Goal: Task Accomplishment & Management: Complete application form

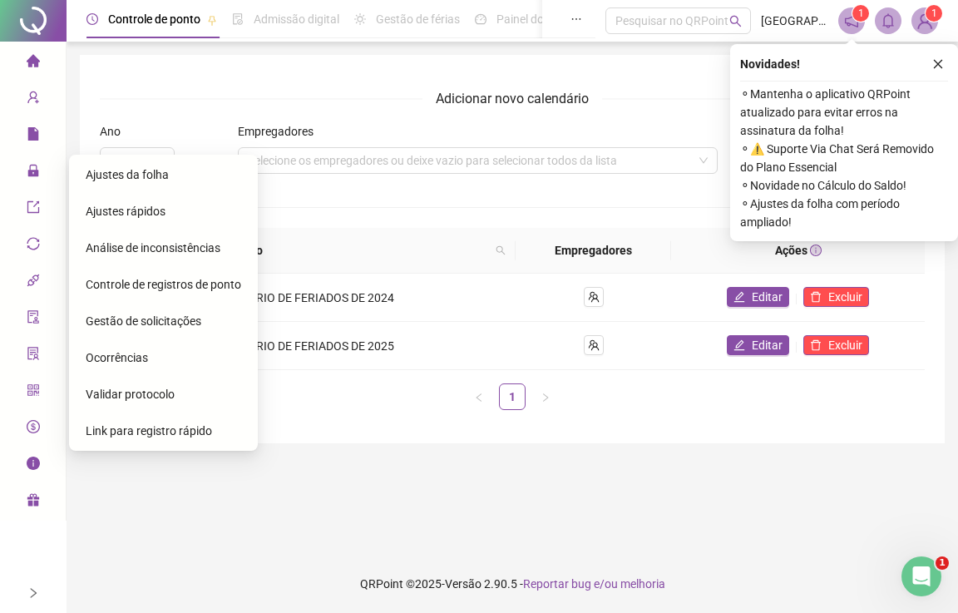
click at [151, 169] on span "Ajustes da folha" at bounding box center [127, 174] width 83 height 13
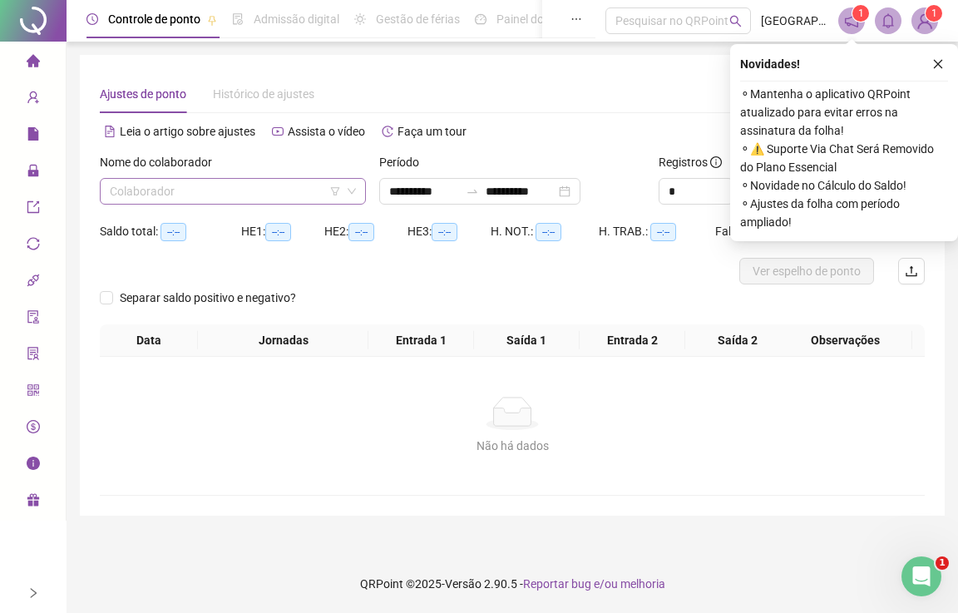
click at [190, 191] on input "search" at bounding box center [225, 191] width 231 height 25
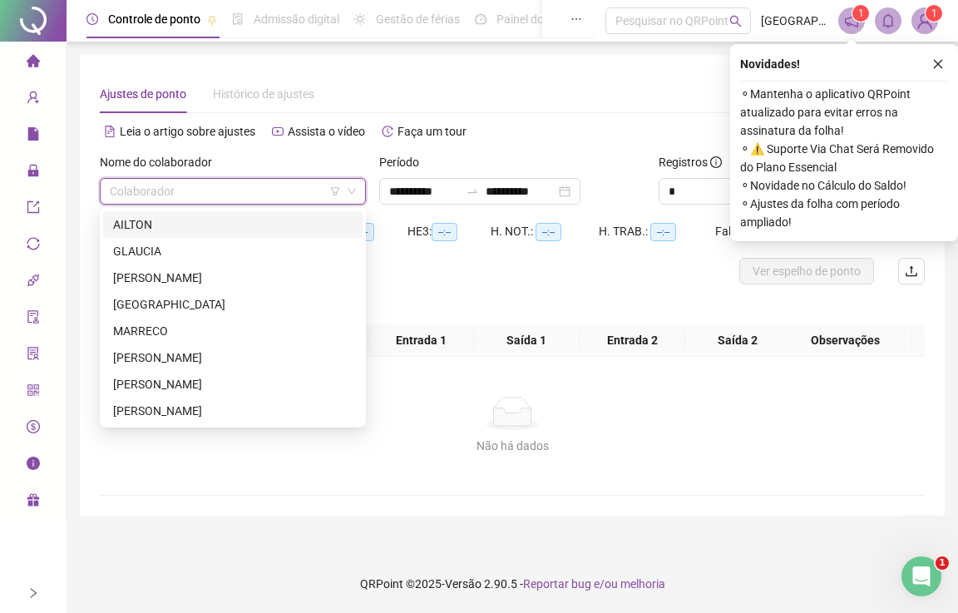
click at [146, 225] on div "AILTON" at bounding box center [232, 224] width 239 height 18
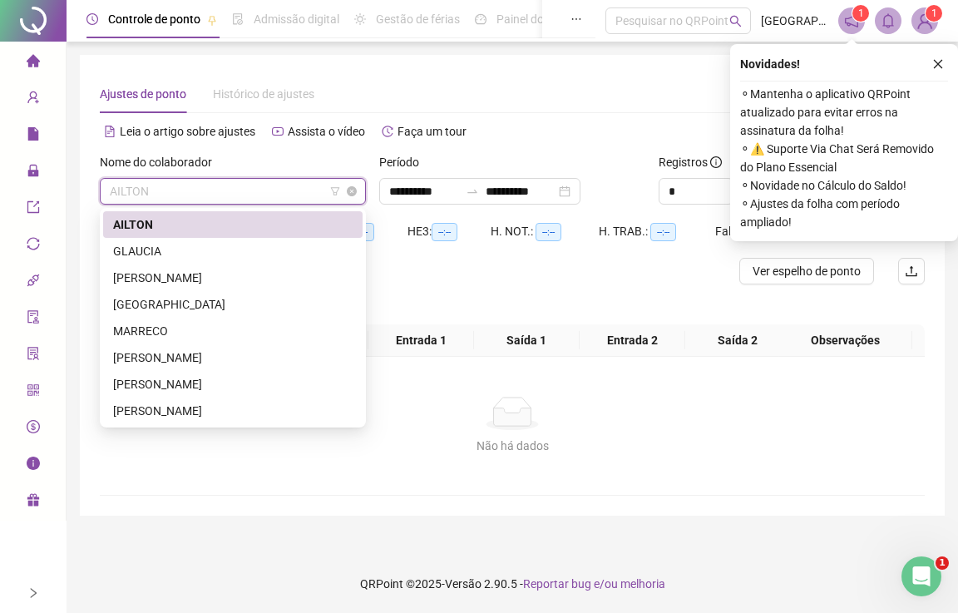
click at [165, 185] on span "AILTON" at bounding box center [233, 191] width 246 height 25
click at [136, 422] on div "[PERSON_NAME]" at bounding box center [232, 410] width 259 height 27
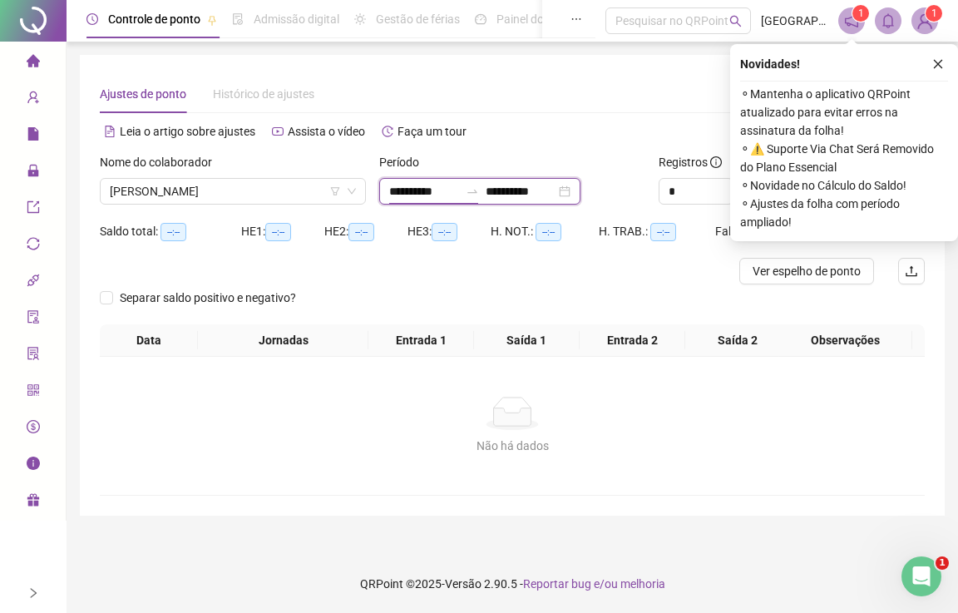
drag, startPoint x: 440, startPoint y: 190, endPoint x: 427, endPoint y: 194, distance: 12.9
click at [439, 190] on input "**********" at bounding box center [424, 191] width 70 height 18
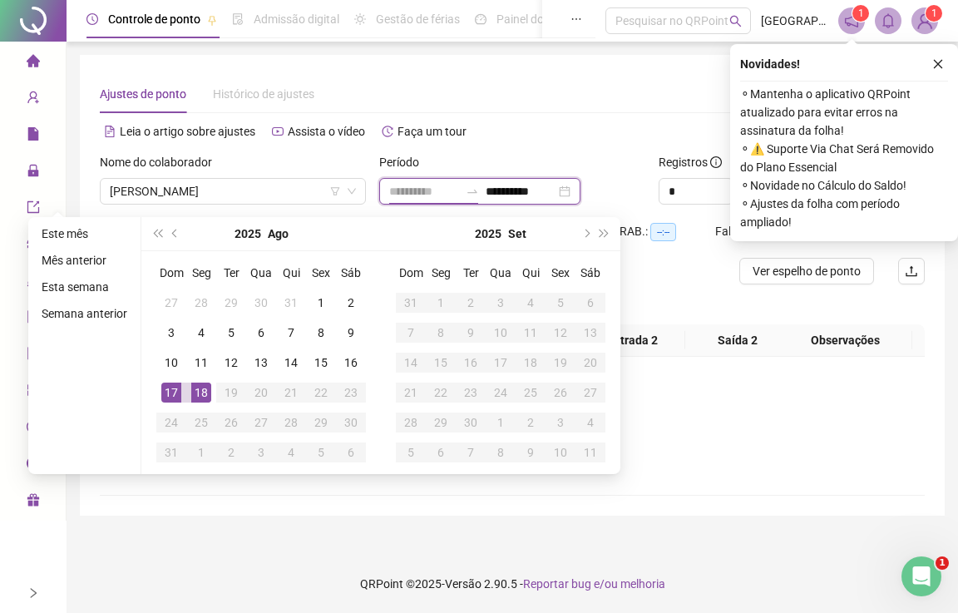
type input "**********"
click at [204, 393] on div "18" at bounding box center [201, 393] width 20 height 20
drag, startPoint x: 211, startPoint y: 392, endPoint x: 287, endPoint y: 386, distance: 75.9
click at [215, 391] on tr "17 18 19 20 21 22 23" at bounding box center [261, 393] width 210 height 30
type input "**********"
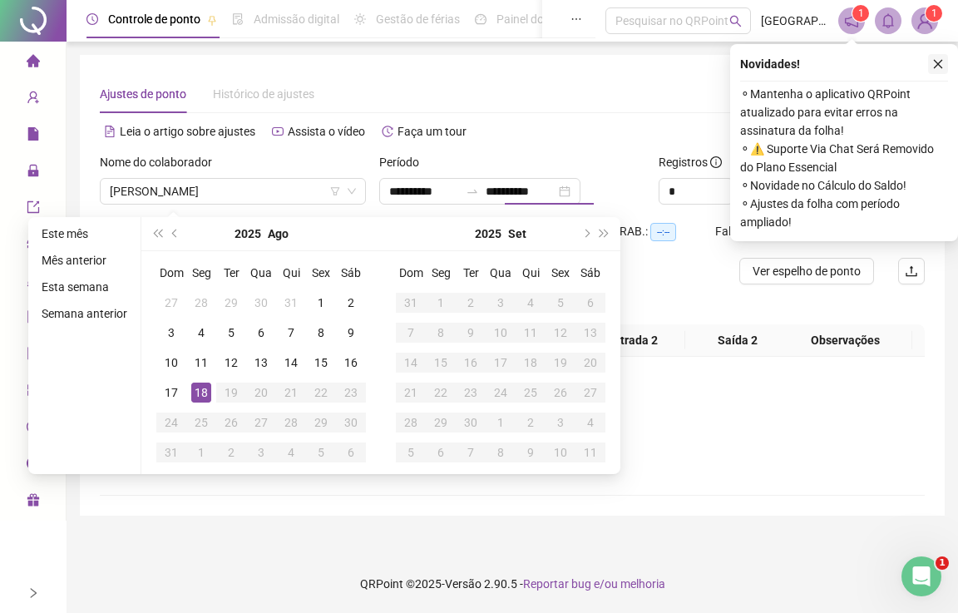
click at [935, 62] on icon "close" at bounding box center [938, 64] width 12 height 12
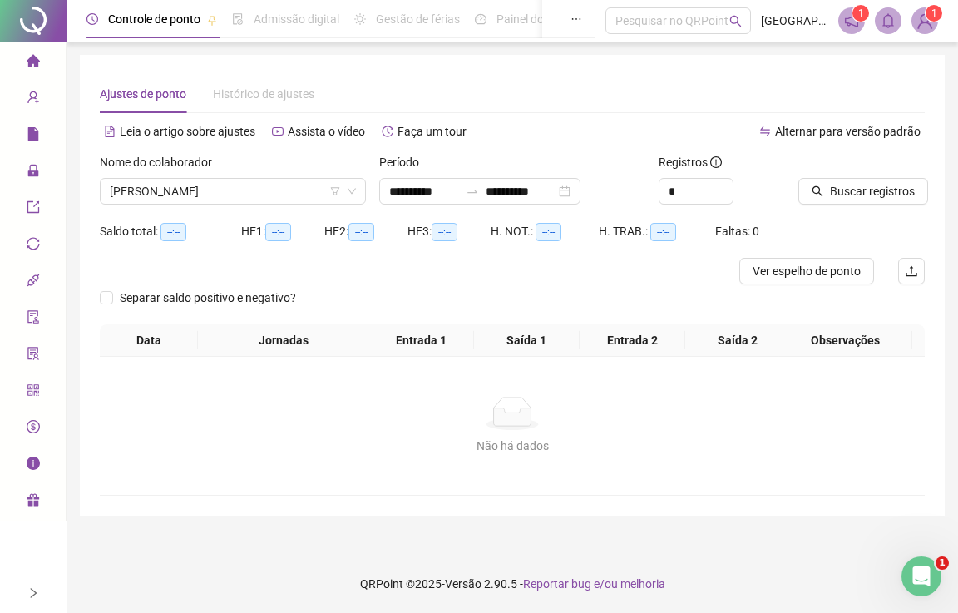
type input "**********"
click at [871, 196] on span "Buscar registros" at bounding box center [872, 191] width 85 height 18
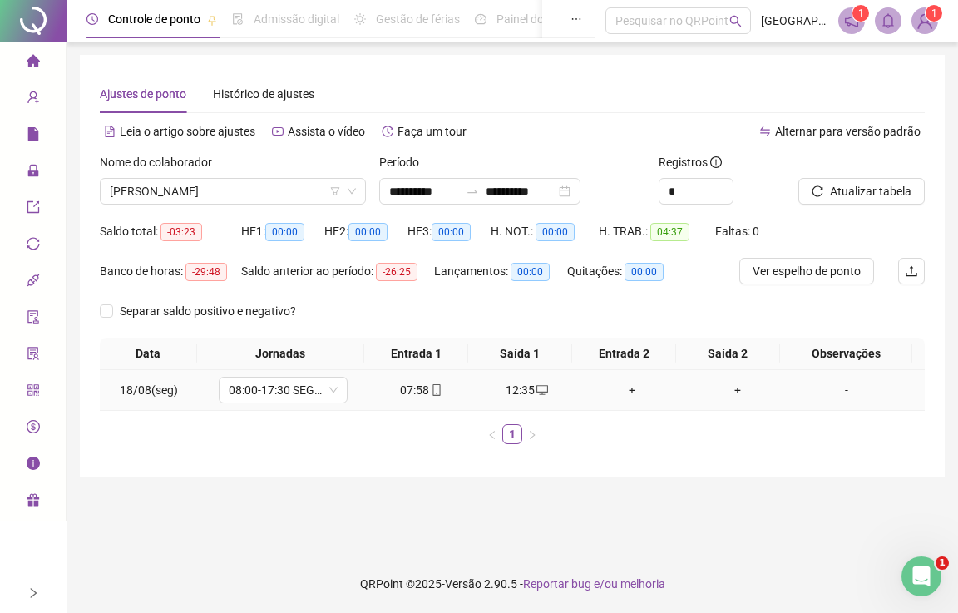
click at [630, 385] on div "+" at bounding box center [632, 390] width 92 height 18
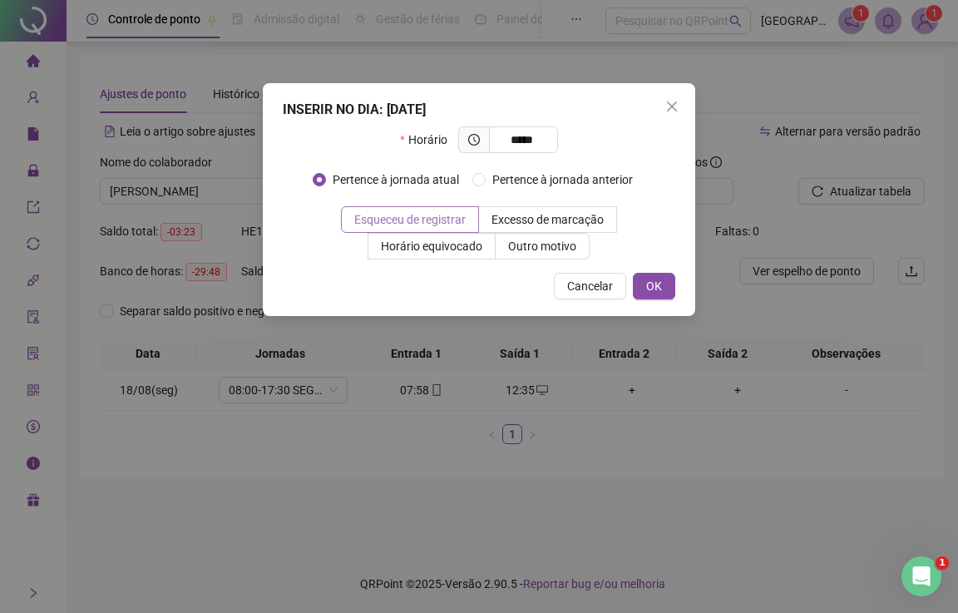
type input "*****"
drag, startPoint x: 448, startPoint y: 225, endPoint x: 461, endPoint y: 230, distance: 13.4
click at [450, 224] on span "Esqueceu de registrar" at bounding box center [409, 219] width 111 height 13
click at [646, 290] on span "OK" at bounding box center [654, 286] width 16 height 18
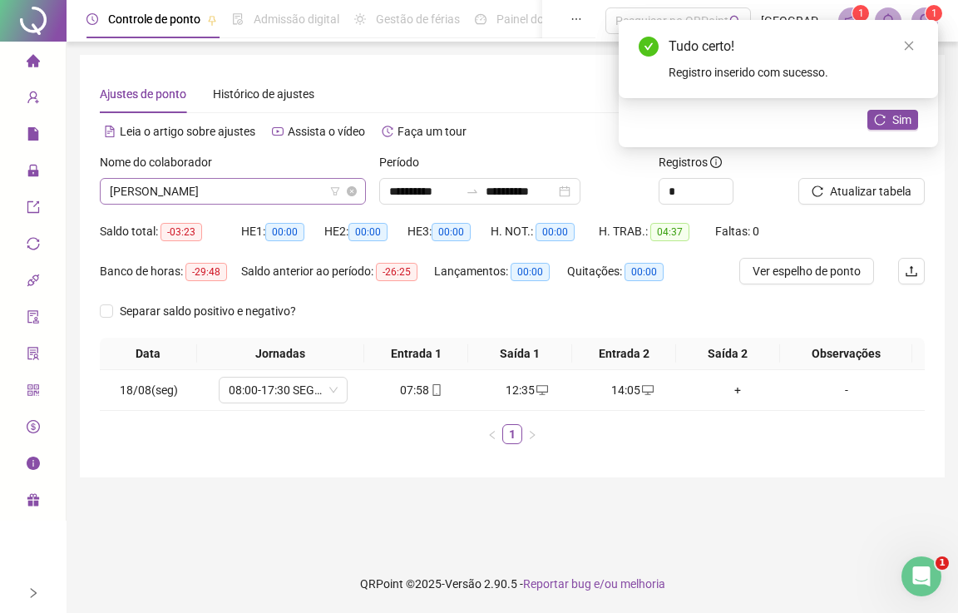
drag, startPoint x: 920, startPoint y: 46, endPoint x: 216, endPoint y: 195, distance: 719.1
click at [917, 46] on div "Tudo certo! Registro inserido com sucesso." at bounding box center [778, 59] width 319 height 78
click at [216, 195] on span "[PERSON_NAME]" at bounding box center [233, 191] width 246 height 25
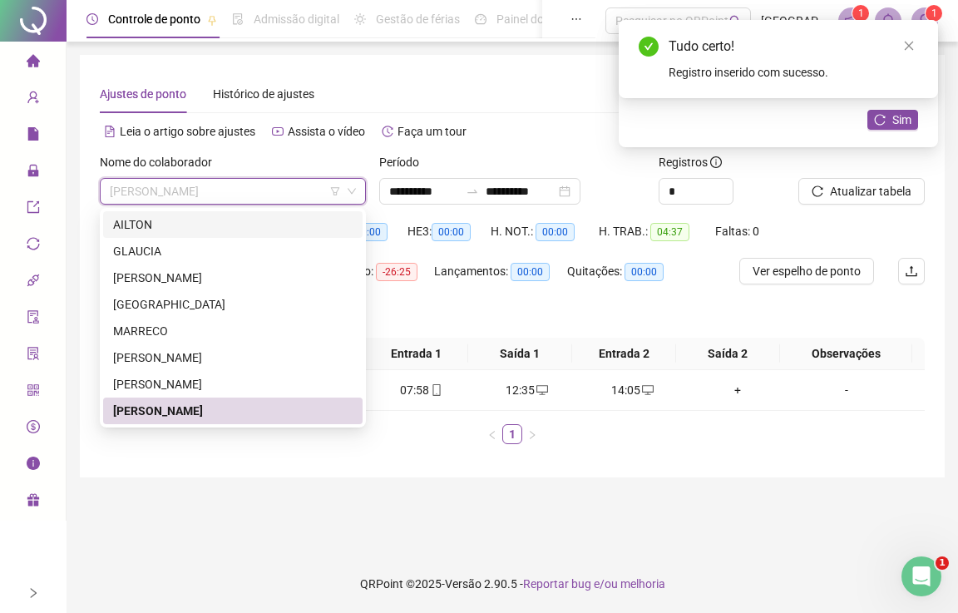
click at [149, 225] on div "AILTON" at bounding box center [232, 224] width 239 height 18
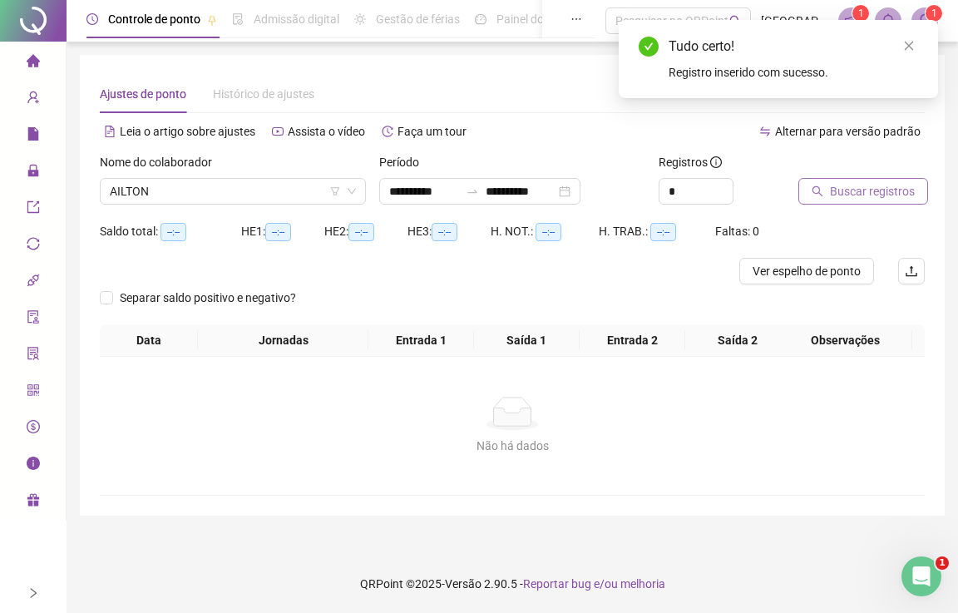
click at [851, 195] on span "Buscar registros" at bounding box center [872, 191] width 85 height 18
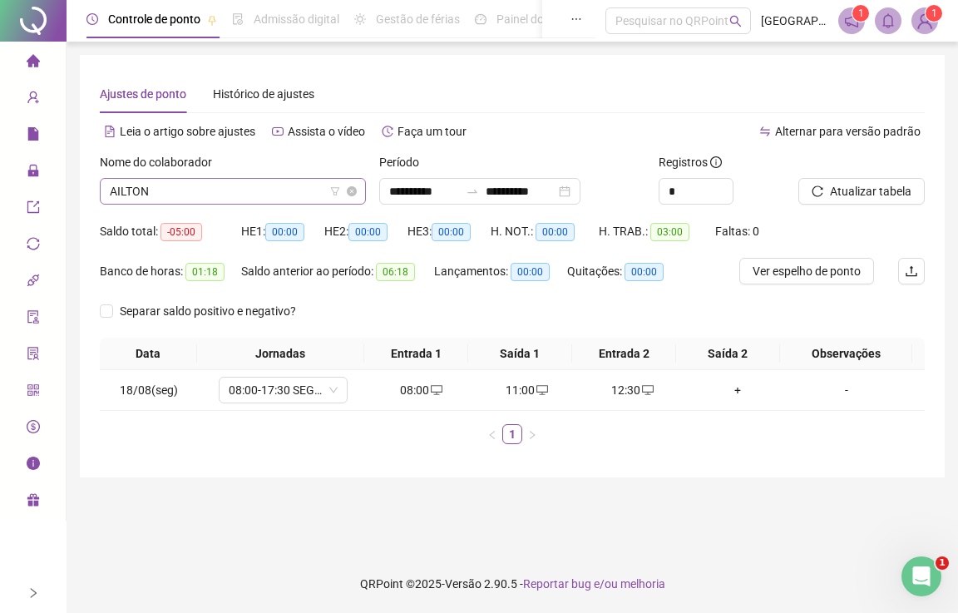
click at [191, 193] on span "AILTON" at bounding box center [233, 191] width 246 height 25
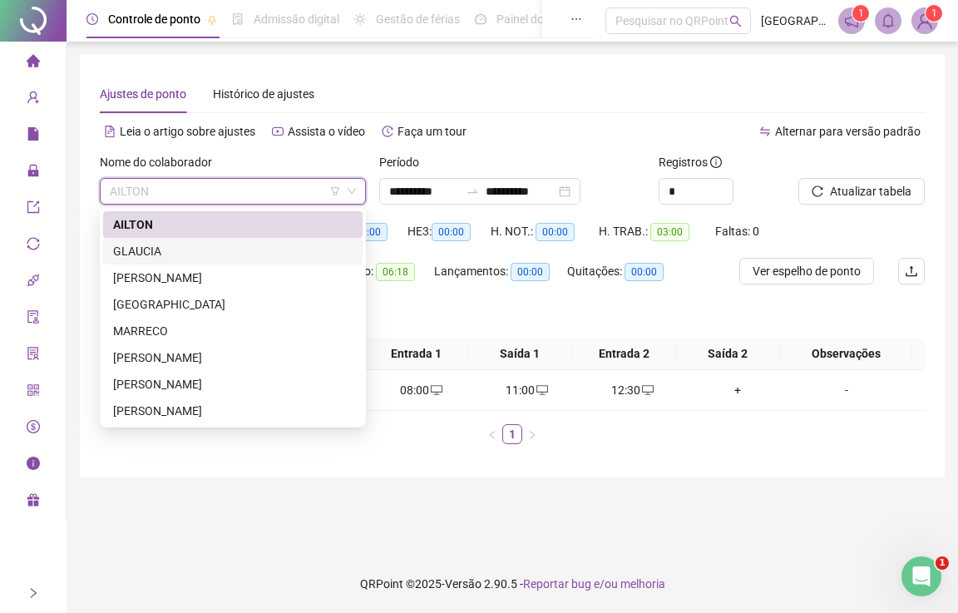
drag, startPoint x: 142, startPoint y: 254, endPoint x: 285, endPoint y: 249, distance: 143.1
click at [143, 252] on div "GLAUCIA" at bounding box center [232, 251] width 239 height 18
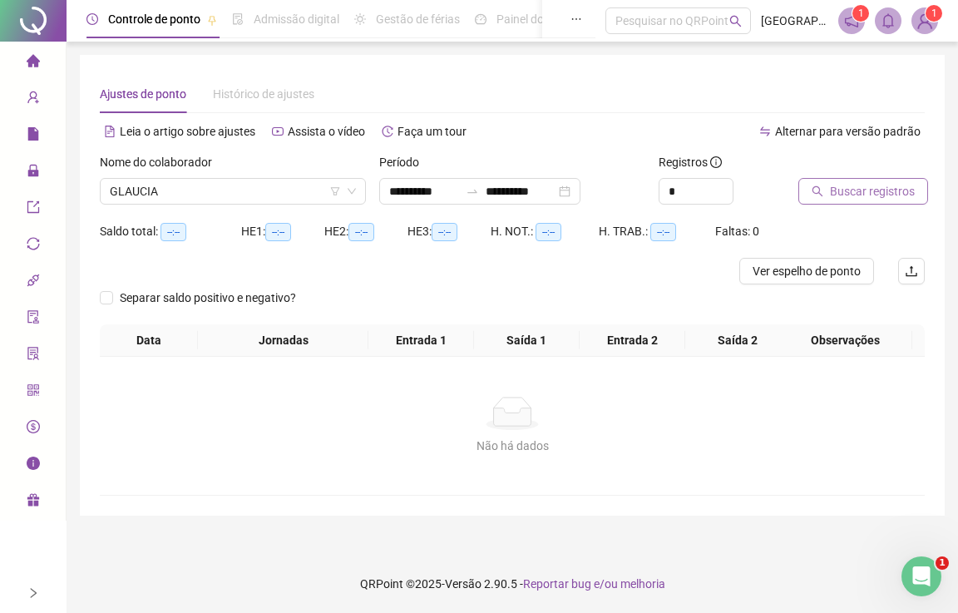
click at [849, 191] on span "Buscar registros" at bounding box center [872, 191] width 85 height 18
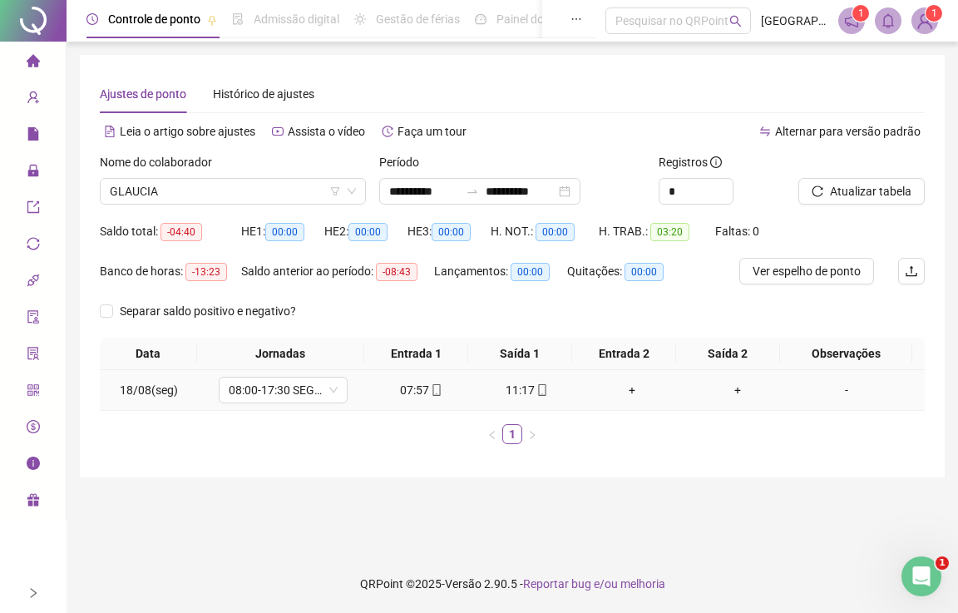
click at [625, 391] on div "+" at bounding box center [632, 390] width 92 height 18
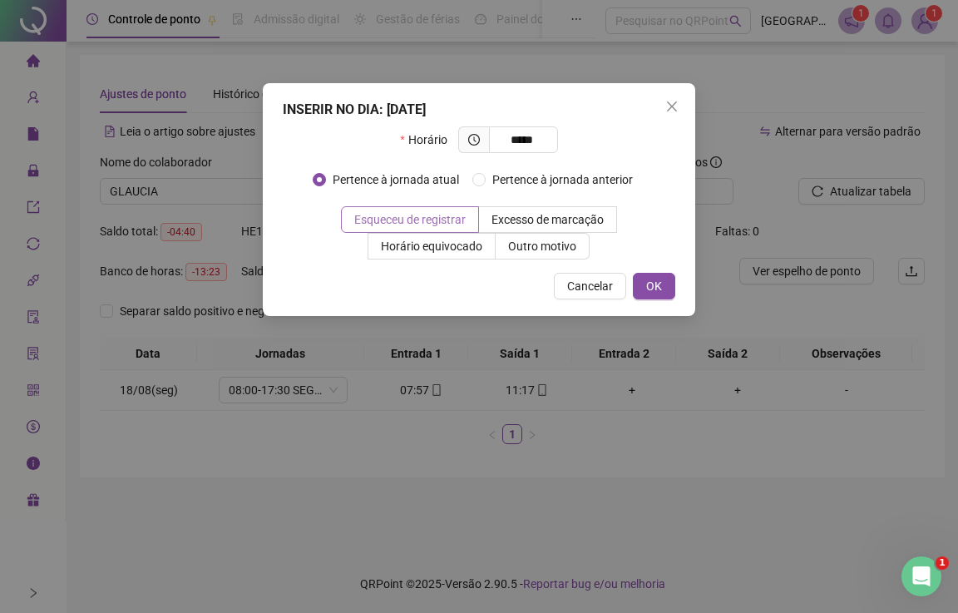
type input "*****"
click at [426, 220] on span "Esqueceu de registrar" at bounding box center [409, 219] width 111 height 13
click at [640, 282] on button "OK" at bounding box center [654, 286] width 42 height 27
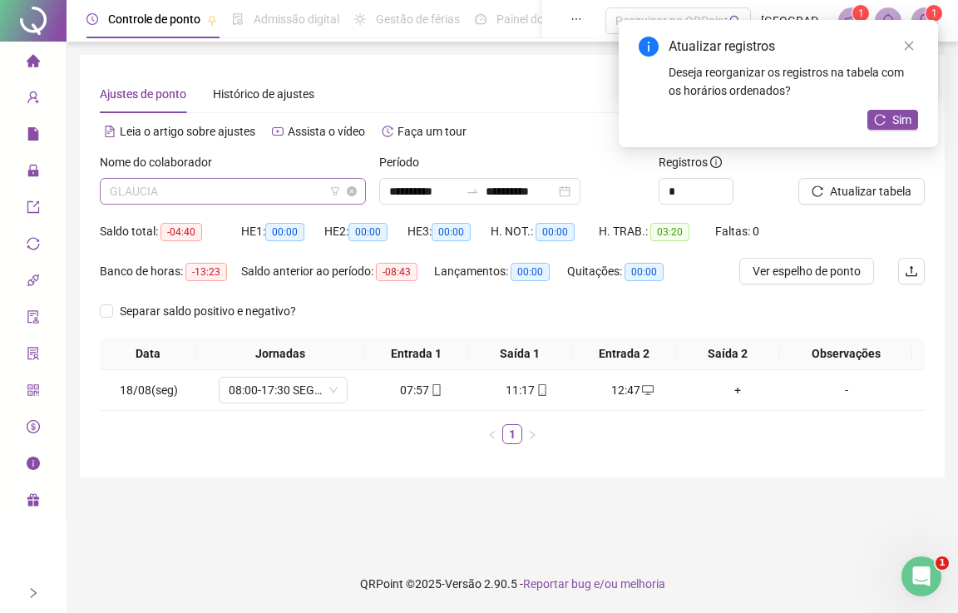
click at [213, 185] on span "GLAUCIA" at bounding box center [233, 191] width 246 height 25
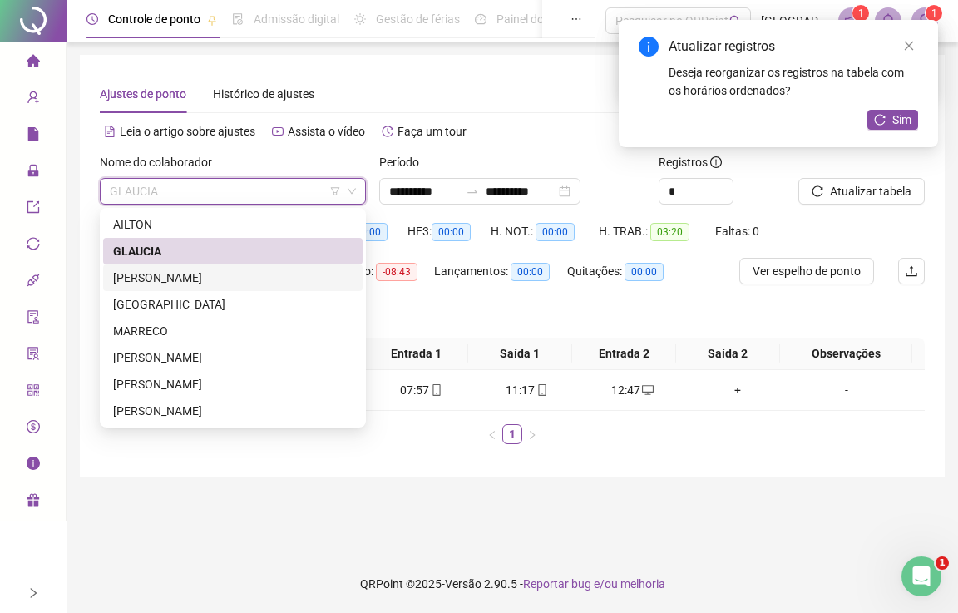
drag, startPoint x: 147, startPoint y: 284, endPoint x: 235, endPoint y: 260, distance: 90.4
click at [156, 280] on div "[PERSON_NAME]" at bounding box center [232, 278] width 239 height 18
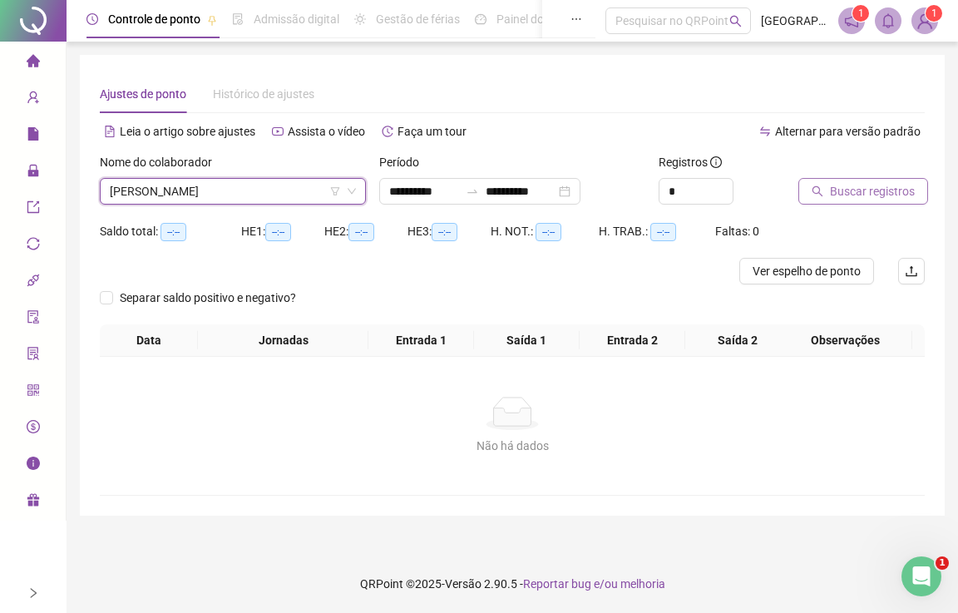
click at [853, 193] on span "Buscar registros" at bounding box center [872, 191] width 85 height 18
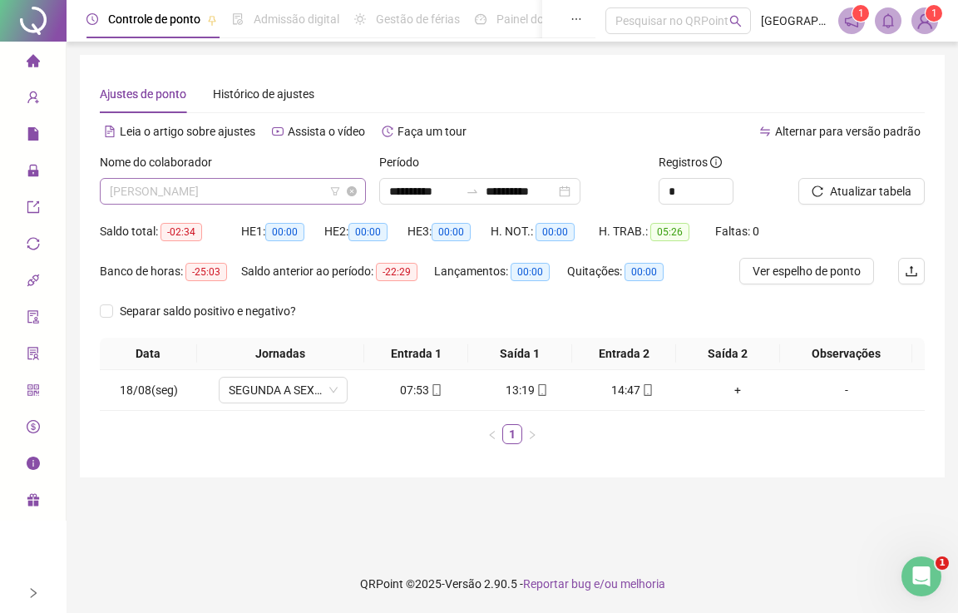
click at [192, 190] on span "[PERSON_NAME]" at bounding box center [233, 191] width 246 height 25
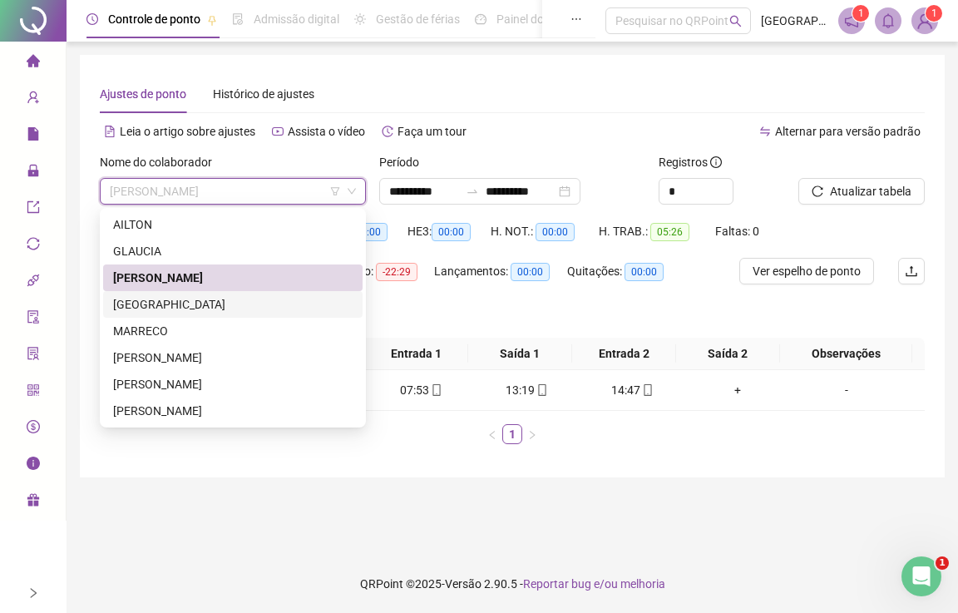
click at [140, 307] on div "[GEOGRAPHIC_DATA]" at bounding box center [232, 304] width 239 height 18
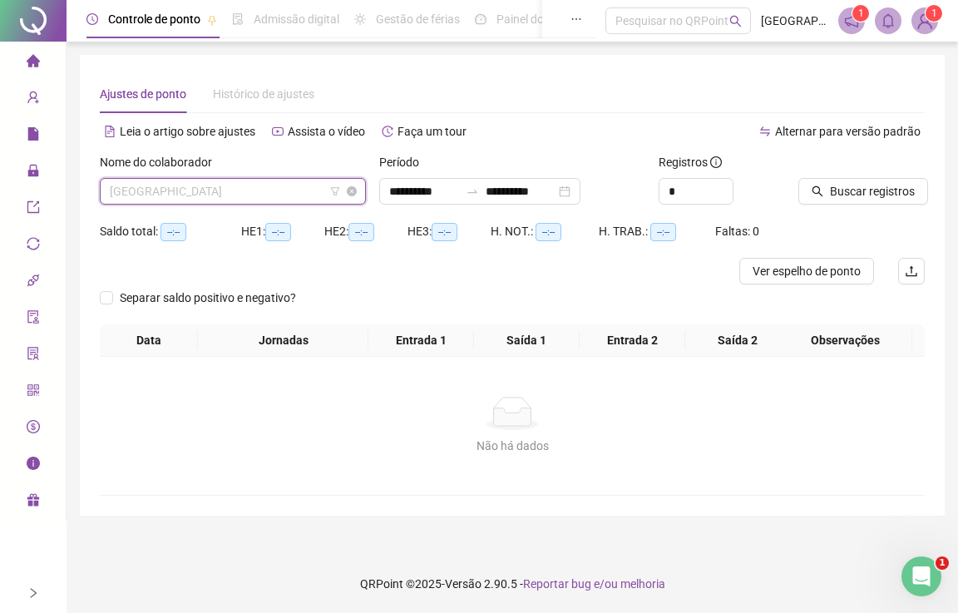
click at [185, 189] on span "[GEOGRAPHIC_DATA]" at bounding box center [233, 191] width 246 height 25
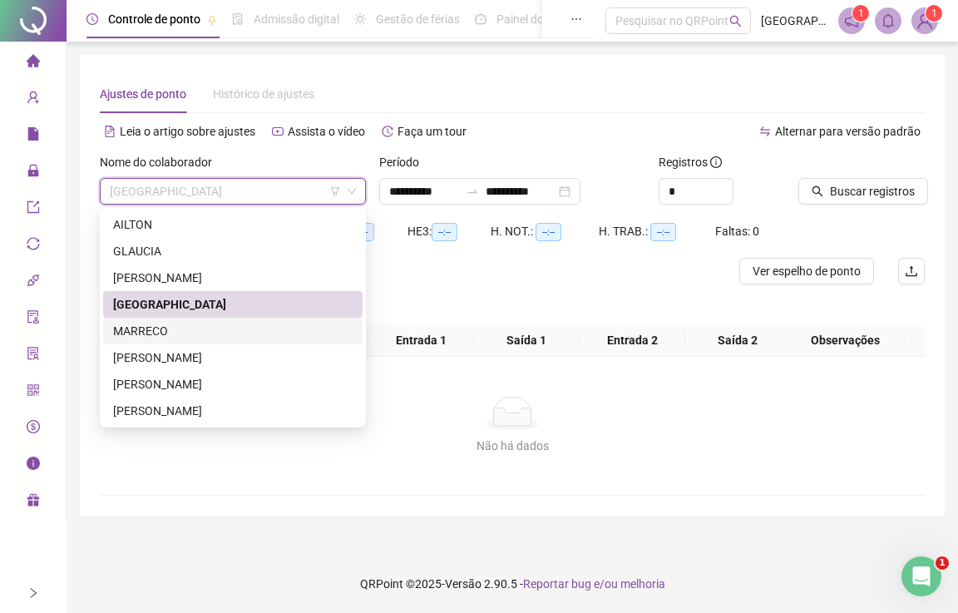
click at [125, 333] on div "MARRECO" at bounding box center [232, 331] width 239 height 18
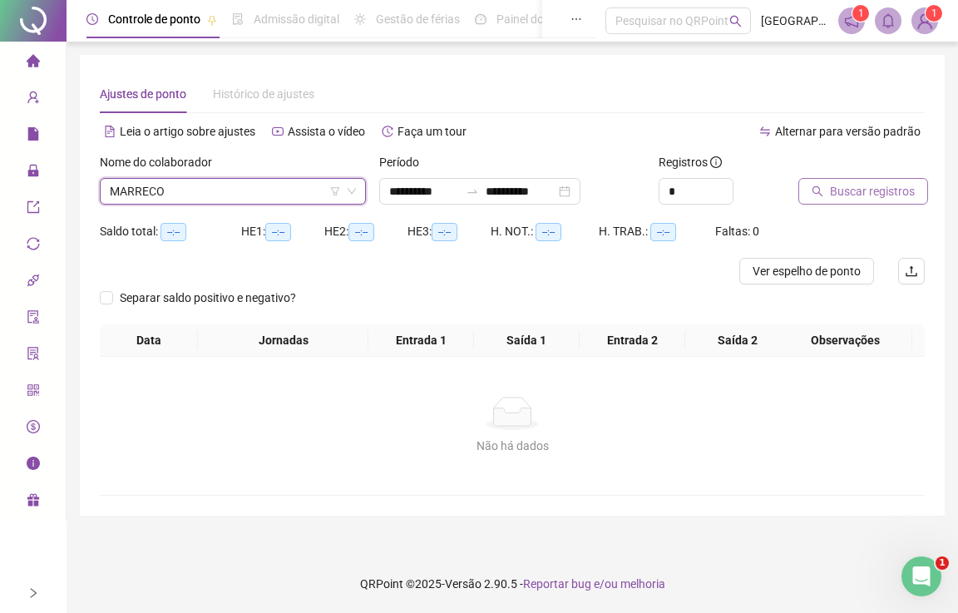
click at [841, 188] on span "Buscar registros" at bounding box center [872, 191] width 85 height 18
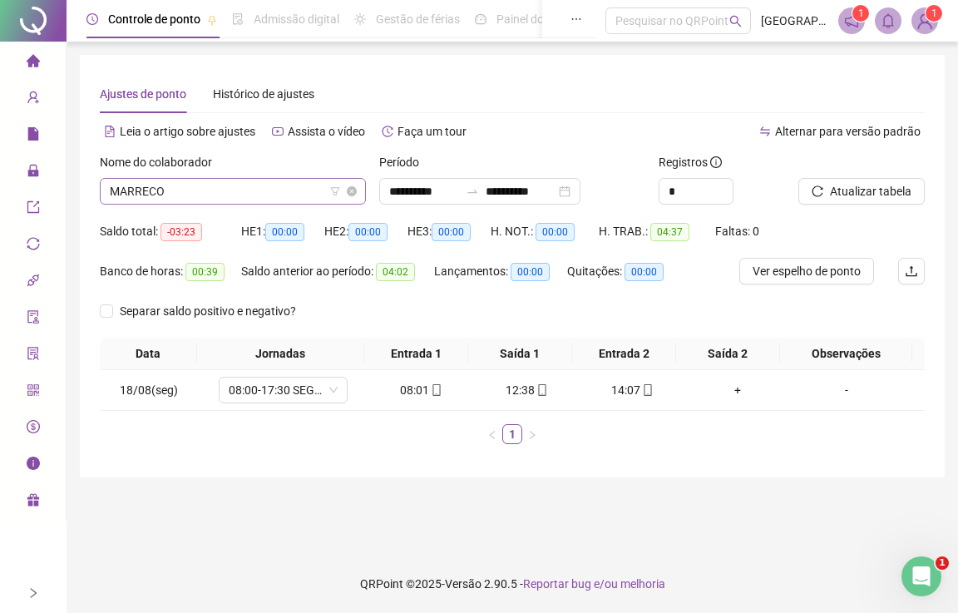
click at [179, 193] on span "MARRECO" at bounding box center [233, 191] width 246 height 25
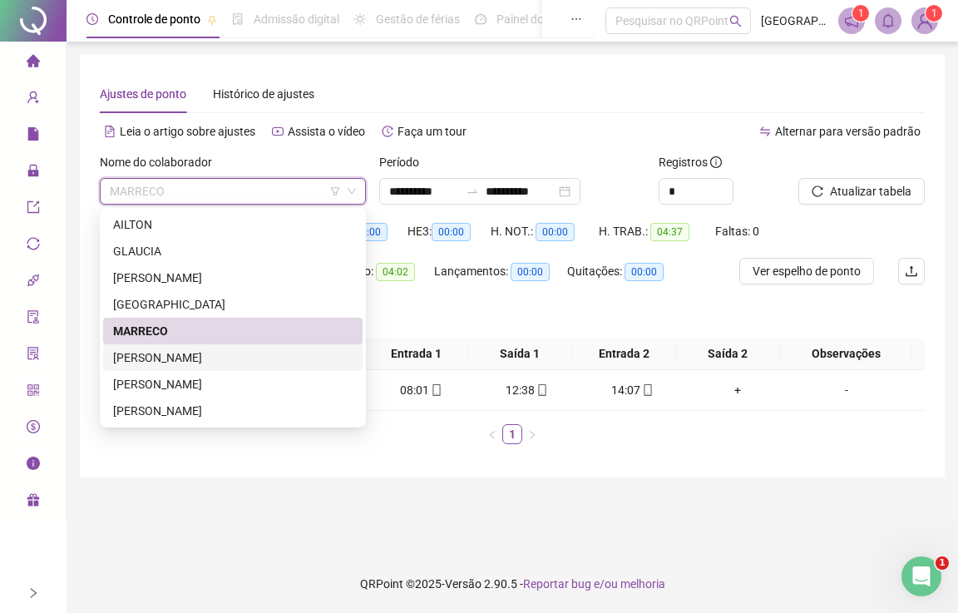
click at [132, 358] on div "[PERSON_NAME]" at bounding box center [232, 357] width 239 height 18
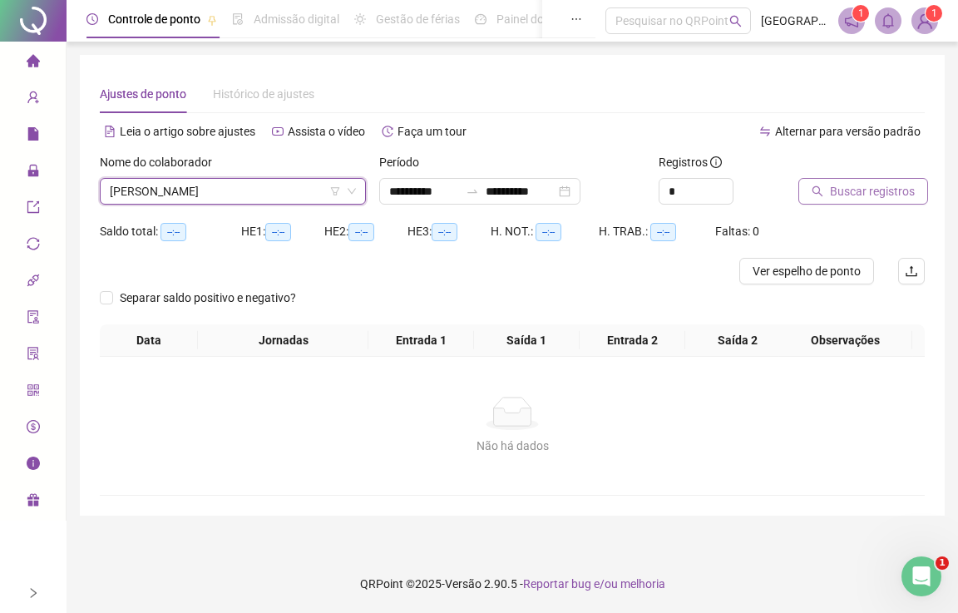
click at [868, 189] on span "Buscar registros" at bounding box center [872, 191] width 85 height 18
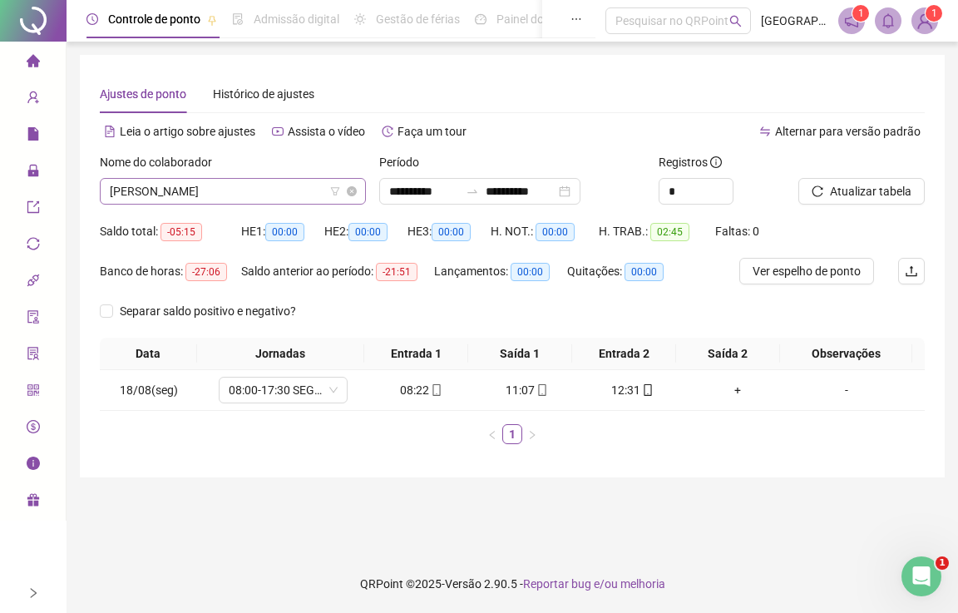
click at [174, 187] on span "[PERSON_NAME]" at bounding box center [233, 191] width 246 height 25
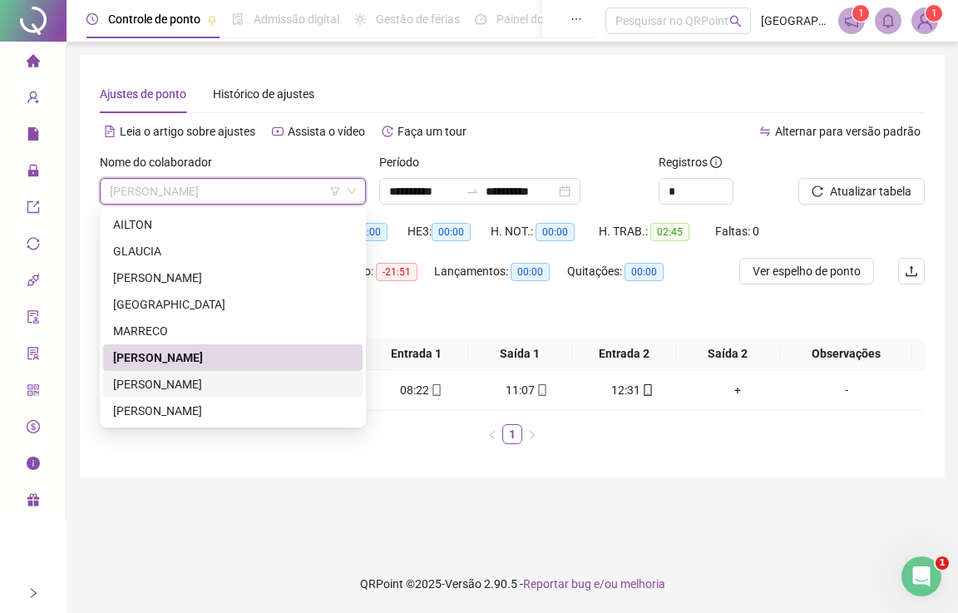
click at [131, 378] on div "[PERSON_NAME]" at bounding box center [232, 384] width 239 height 18
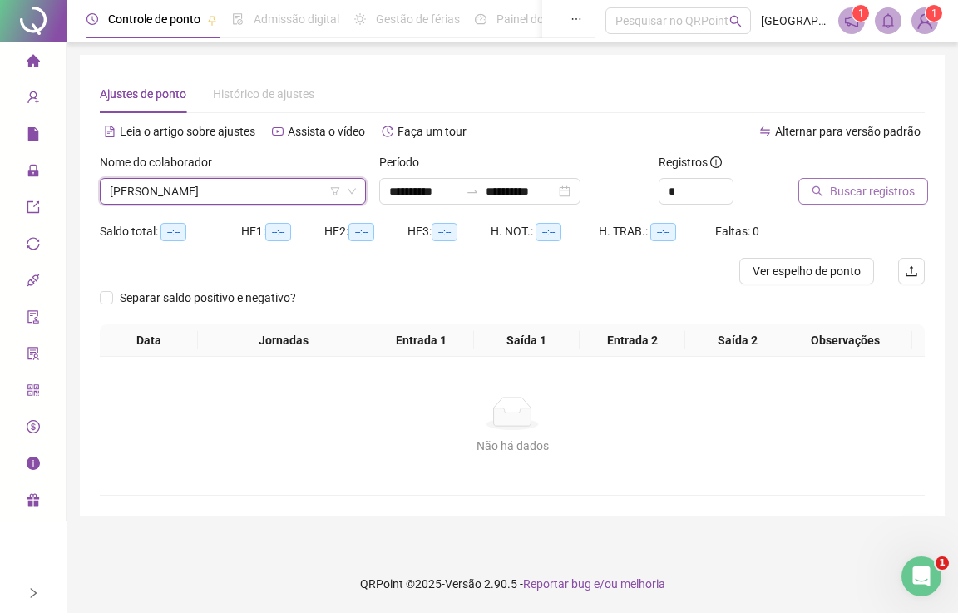
click at [841, 187] on span "Buscar registros" at bounding box center [872, 191] width 85 height 18
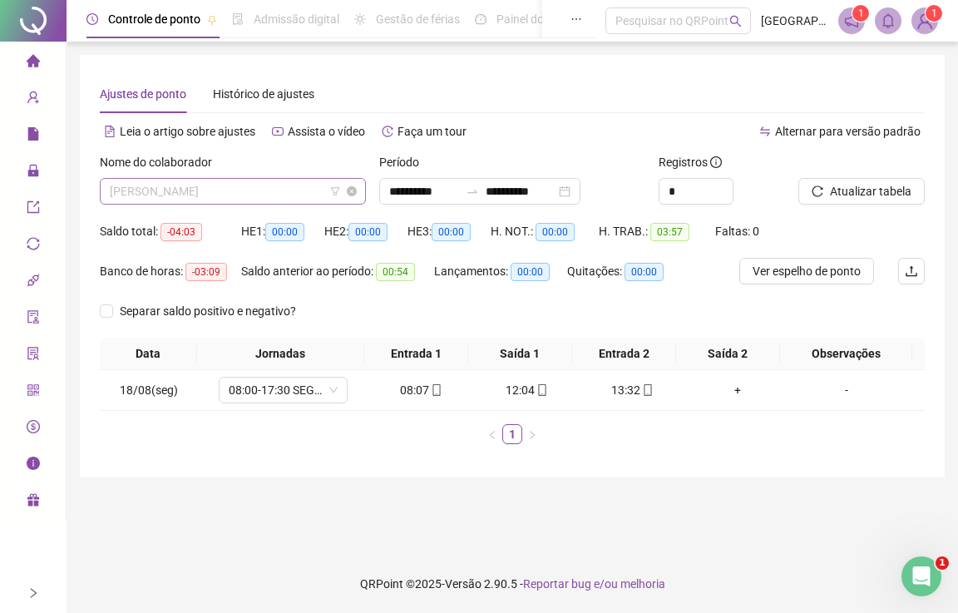
drag, startPoint x: 150, startPoint y: 181, endPoint x: 148, endPoint y: 190, distance: 8.5
click at [148, 182] on span "[PERSON_NAME]" at bounding box center [233, 191] width 246 height 25
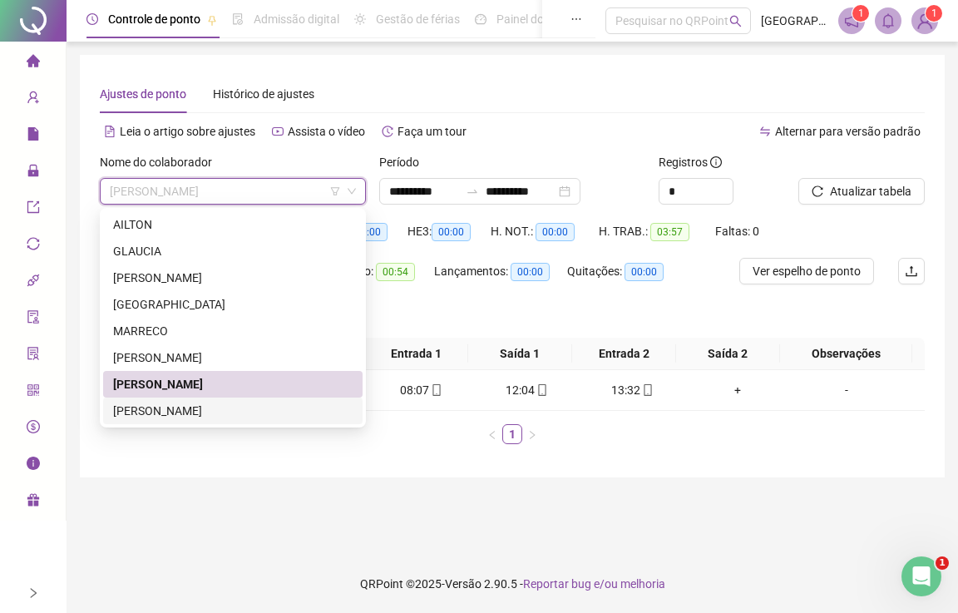
click at [129, 415] on div "[PERSON_NAME]" at bounding box center [232, 411] width 239 height 18
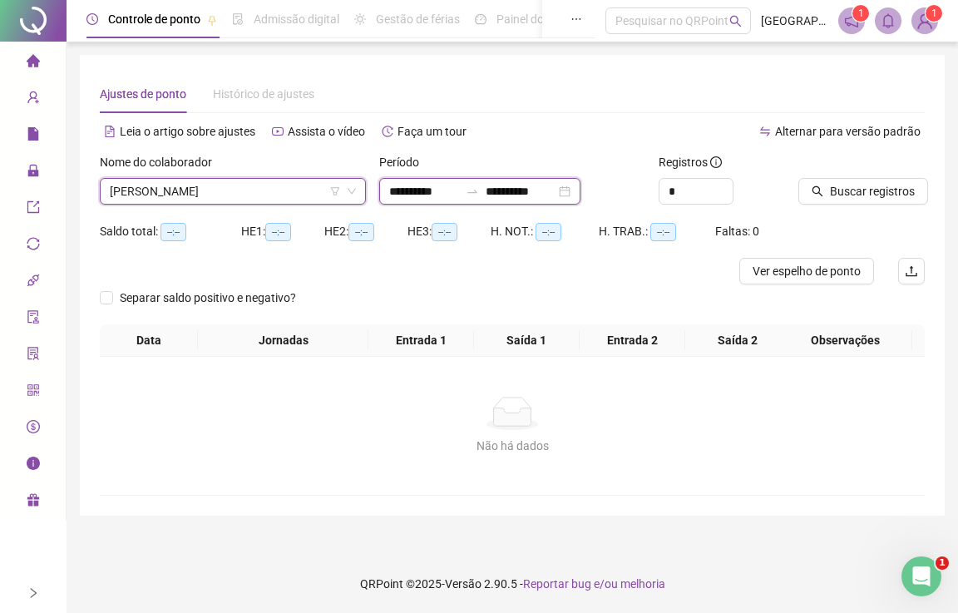
click at [425, 185] on input "**********" at bounding box center [424, 191] width 70 height 18
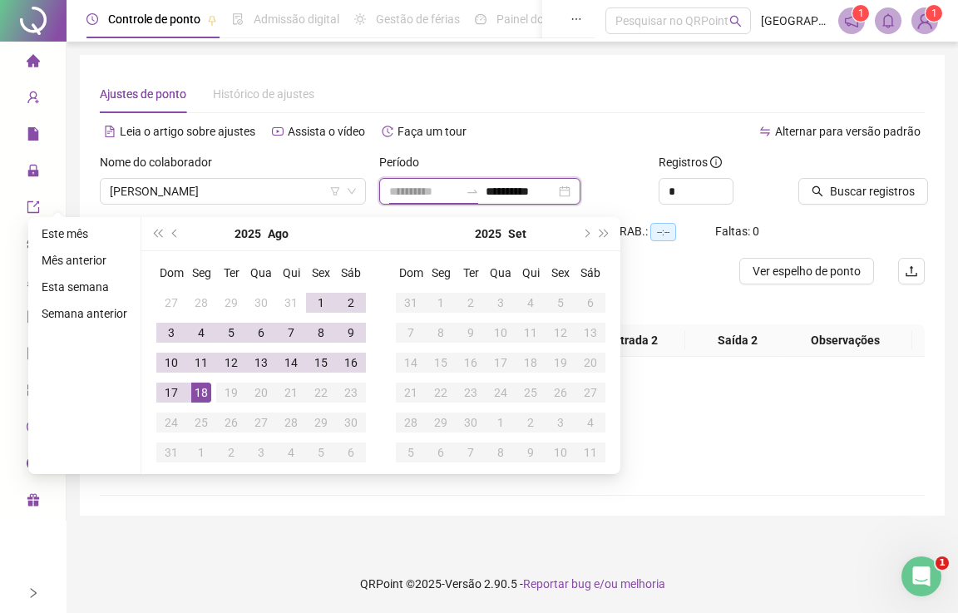
type input "**********"
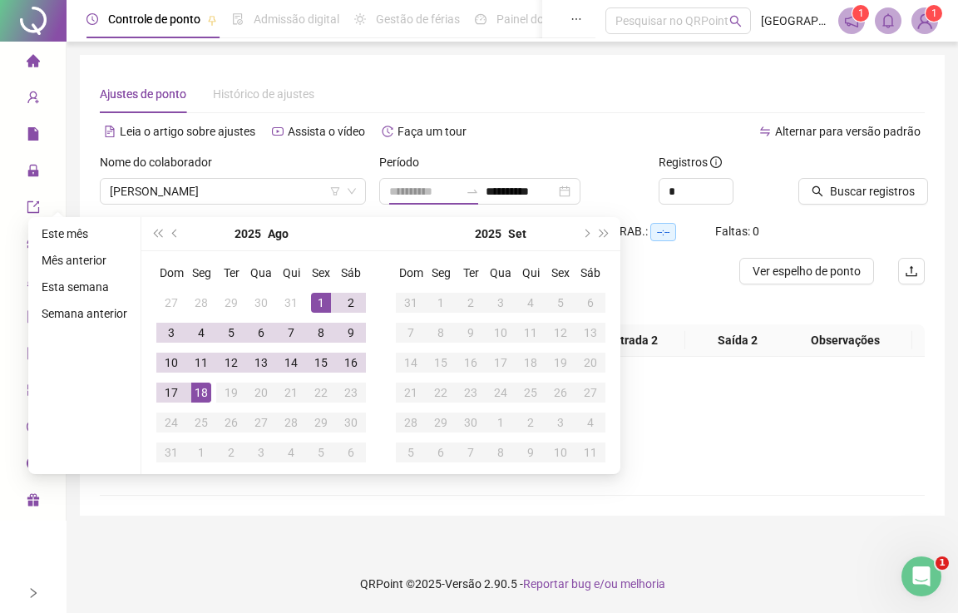
click at [314, 304] on div "1" at bounding box center [321, 303] width 20 height 20
type input "**********"
click at [199, 402] on div "18" at bounding box center [201, 393] width 20 height 20
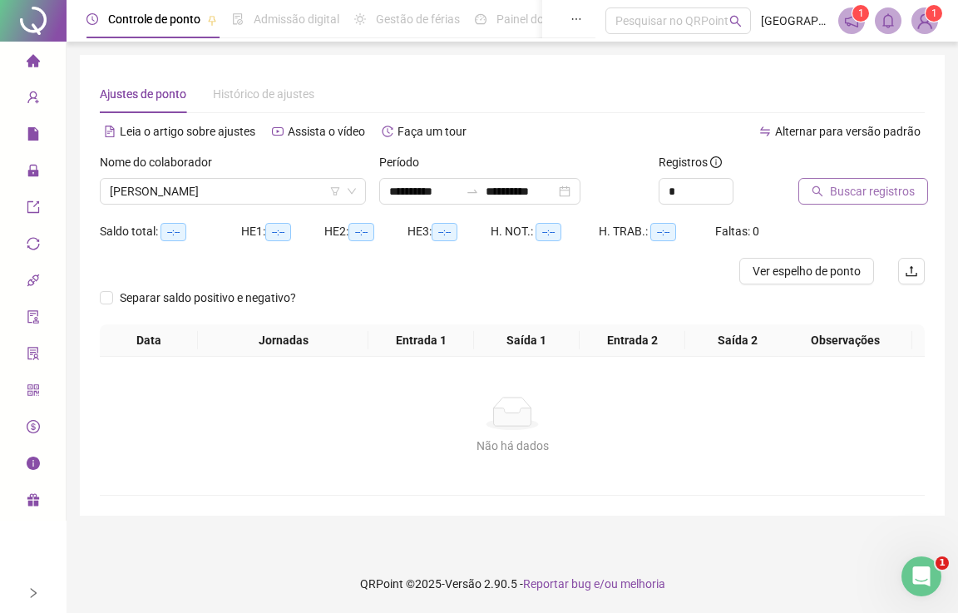
click at [880, 192] on span "Buscar registros" at bounding box center [872, 191] width 85 height 18
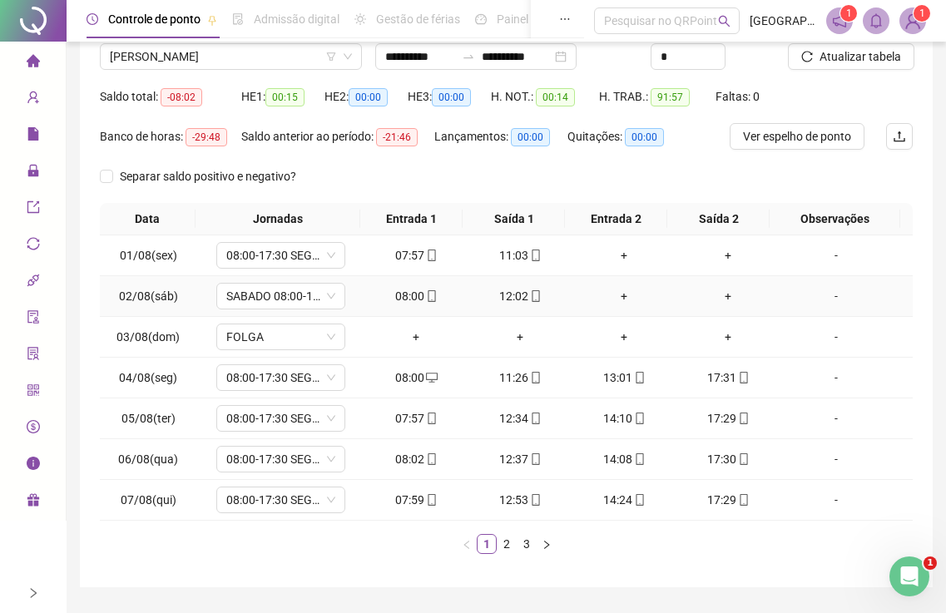
scroll to position [166, 0]
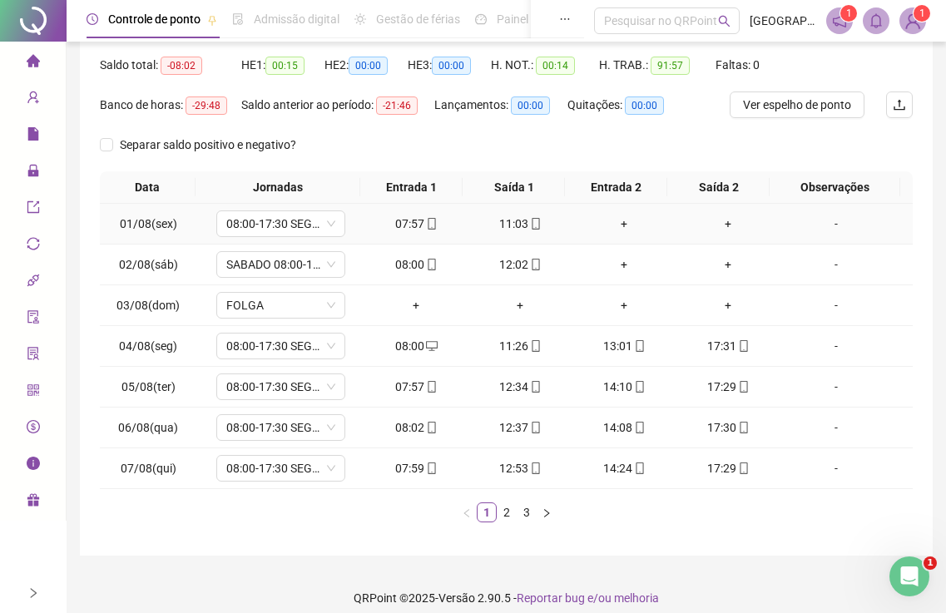
click at [616, 223] on div "+" at bounding box center [624, 224] width 91 height 18
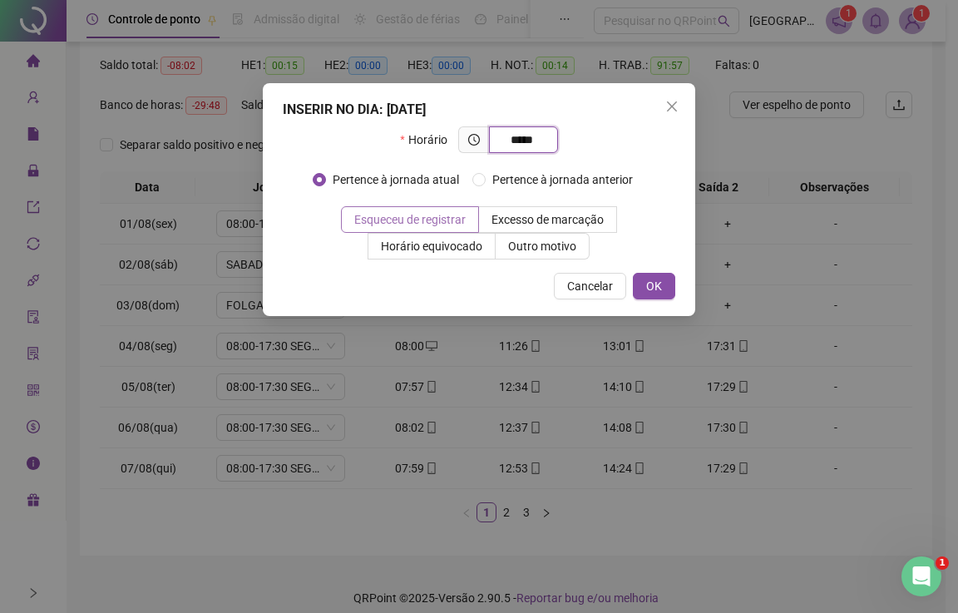
type input "*****"
drag, startPoint x: 453, startPoint y: 220, endPoint x: 468, endPoint y: 225, distance: 15.5
click at [456, 220] on span "Esqueceu de registrar" at bounding box center [409, 219] width 111 height 13
click at [655, 287] on span "OK" at bounding box center [654, 286] width 16 height 18
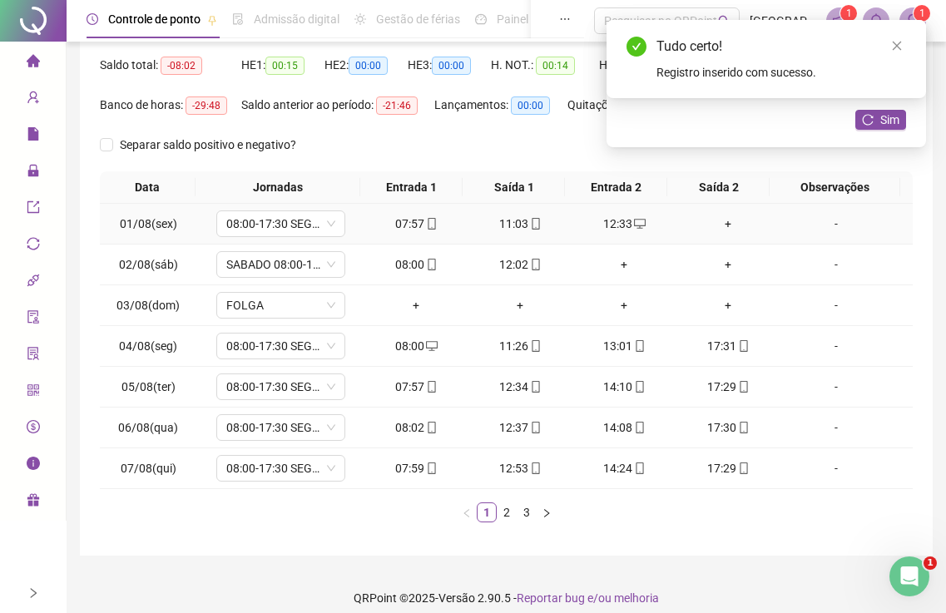
click at [720, 223] on div "+" at bounding box center [728, 224] width 91 height 18
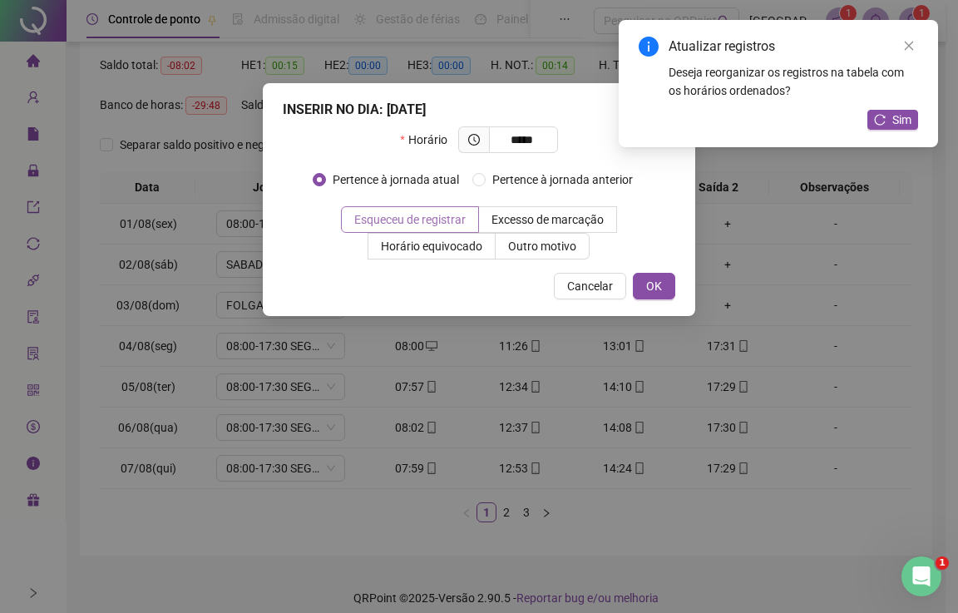
type input "*****"
drag, startPoint x: 415, startPoint y: 209, endPoint x: 415, endPoint y: 220, distance: 10.8
click at [415, 210] on label "Esqueceu de registrar" at bounding box center [410, 219] width 138 height 27
click at [655, 287] on span "OK" at bounding box center [654, 286] width 16 height 18
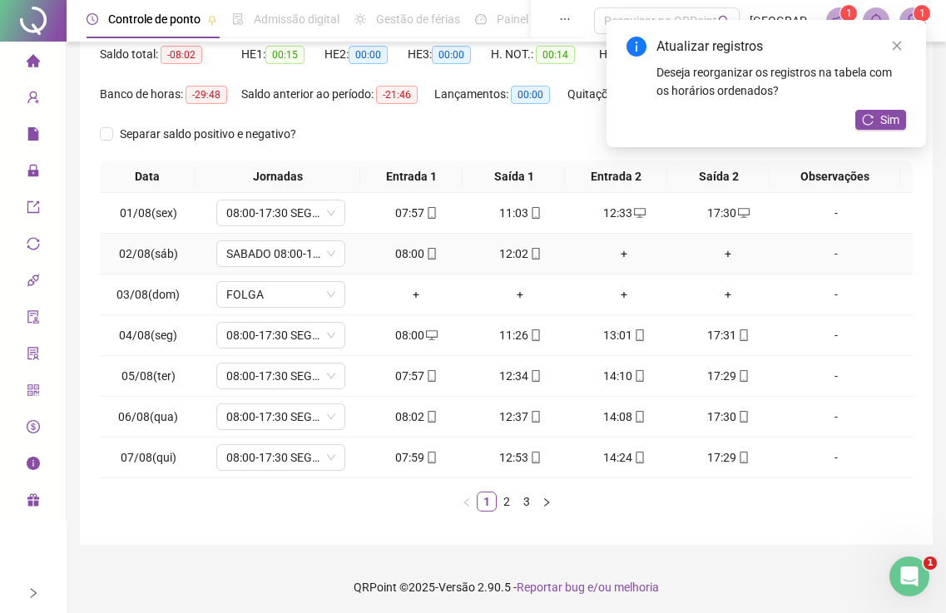
scroll to position [180, 0]
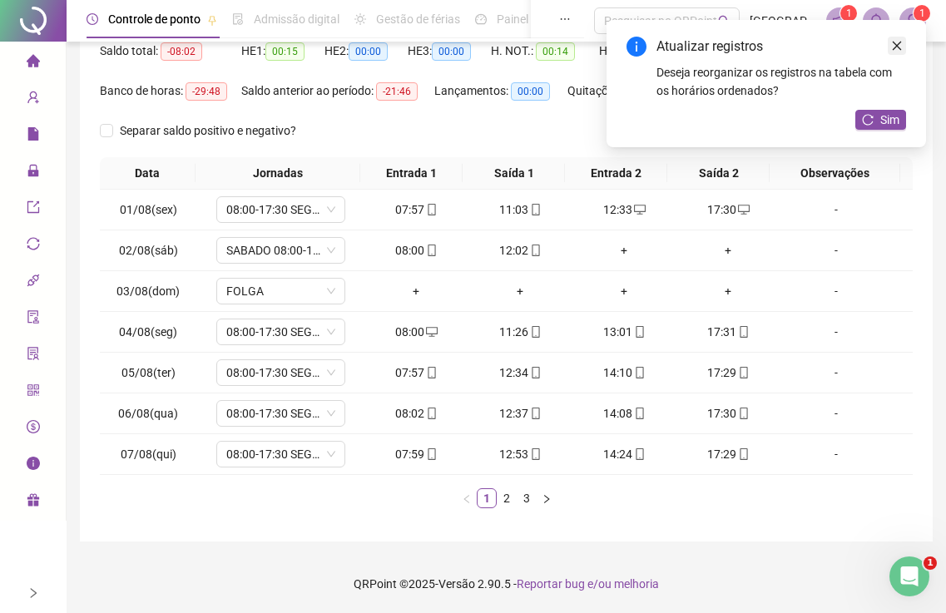
click at [888, 45] on link "Close" at bounding box center [896, 46] width 18 height 18
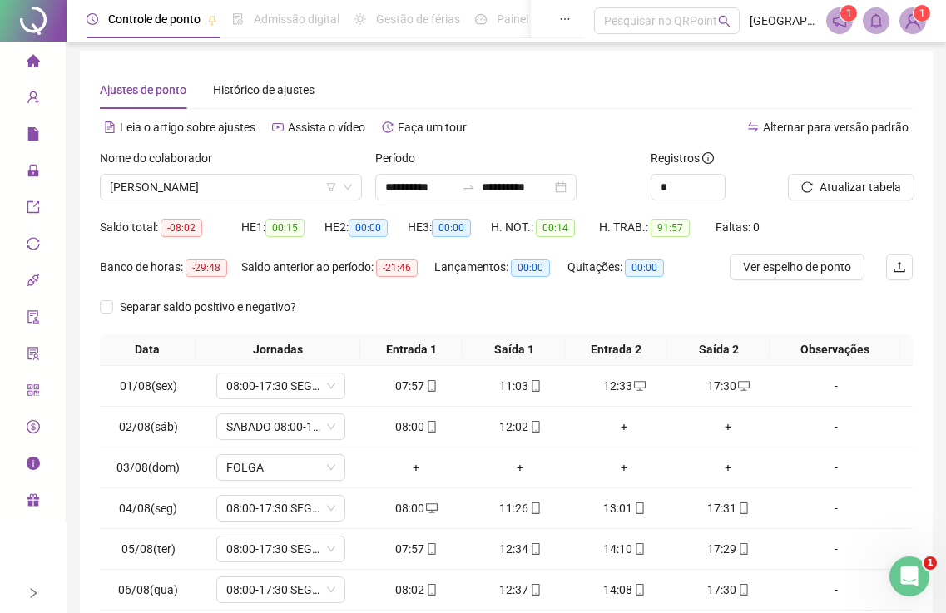
scroll to position [0, 0]
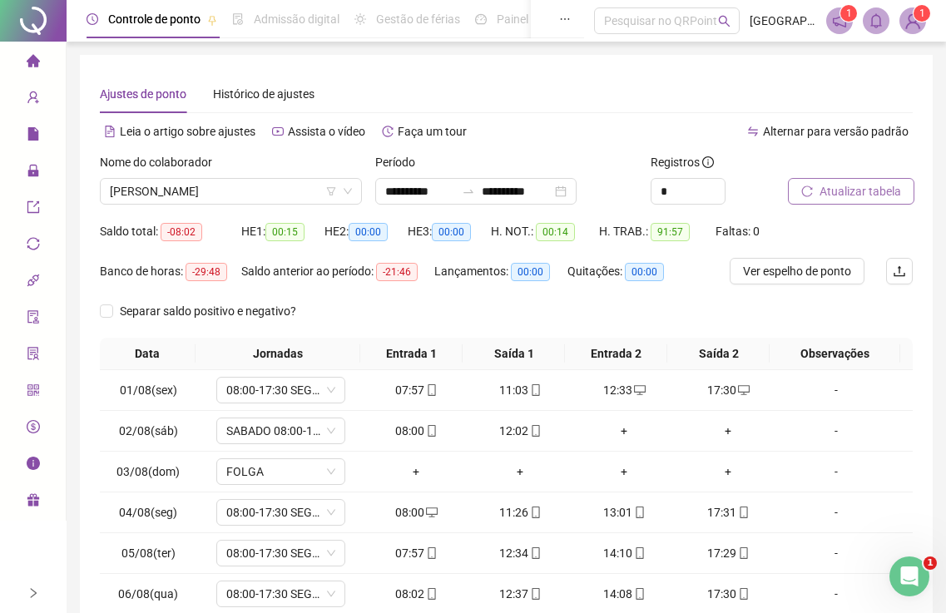
click at [828, 198] on span "Atualizar tabela" at bounding box center [859, 191] width 81 height 18
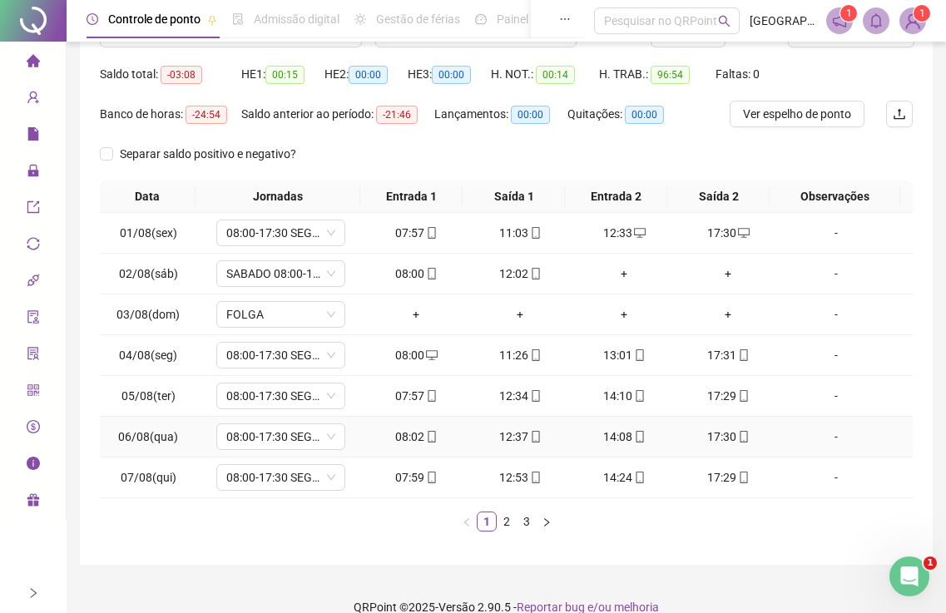
scroll to position [180, 0]
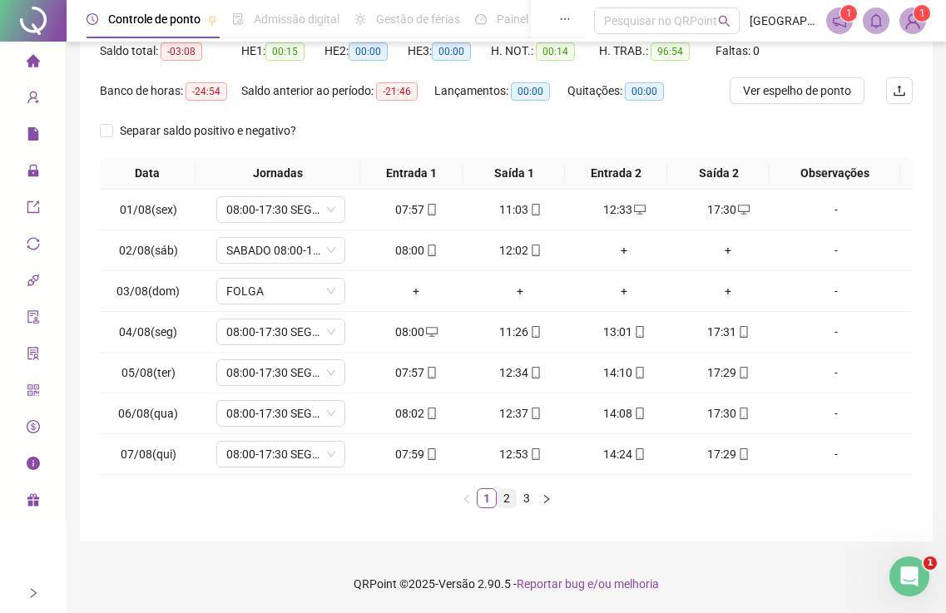
click at [506, 501] on link "2" at bounding box center [506, 498] width 18 height 18
click at [531, 496] on link "3" at bounding box center [526, 498] width 18 height 18
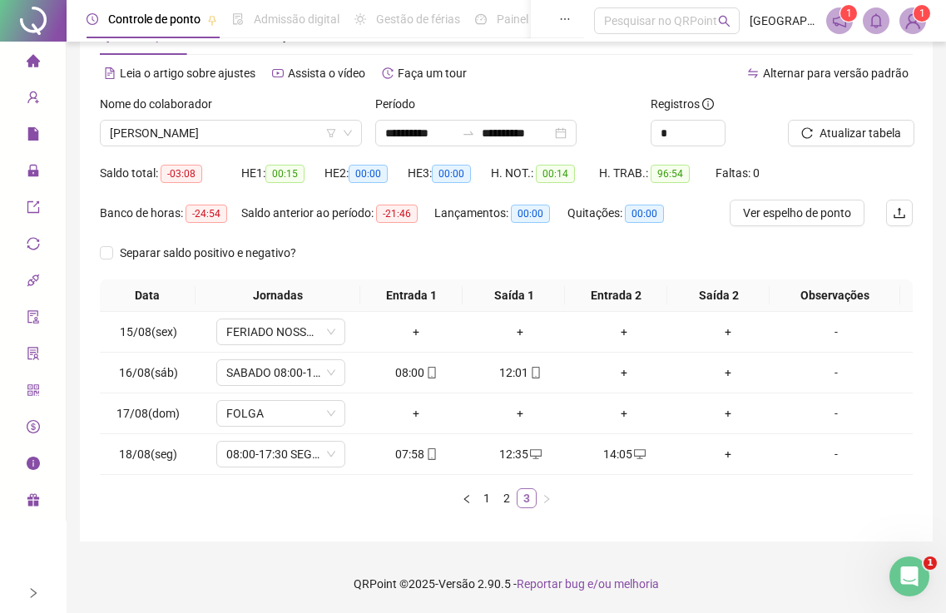
scroll to position [58, 0]
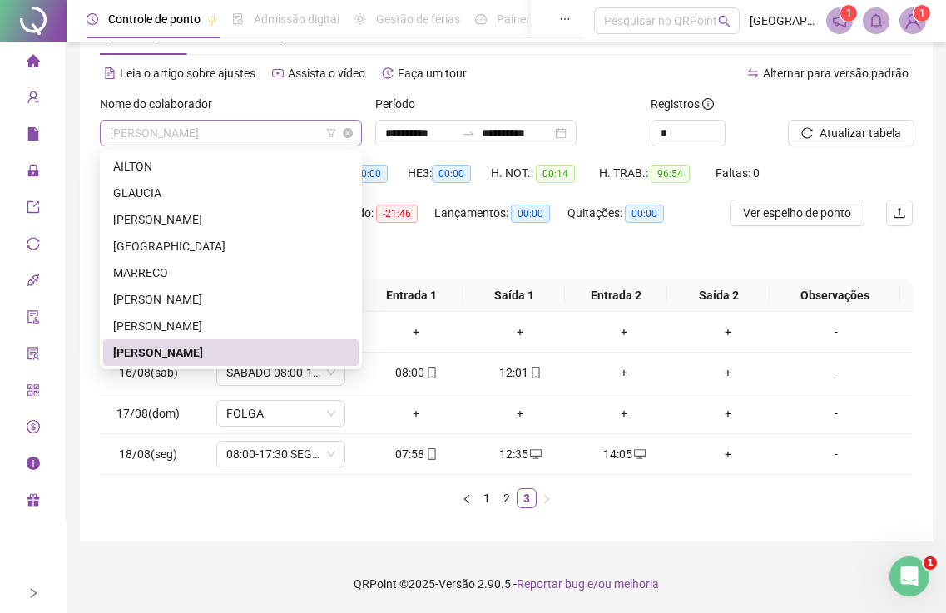
click at [160, 127] on span "[PERSON_NAME]" at bounding box center [231, 133] width 242 height 25
click at [129, 324] on div "[PERSON_NAME]" at bounding box center [230, 326] width 235 height 18
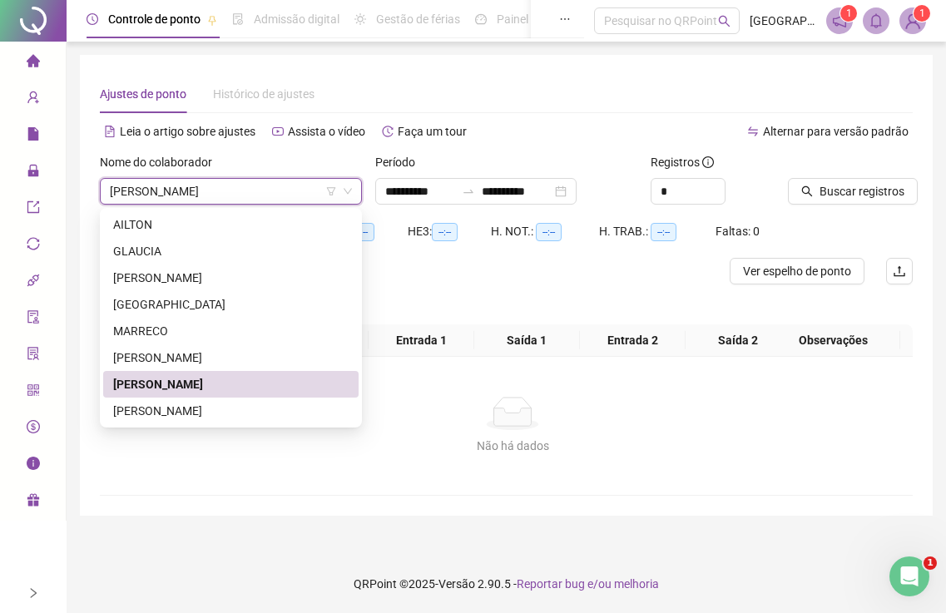
scroll to position [0, 0]
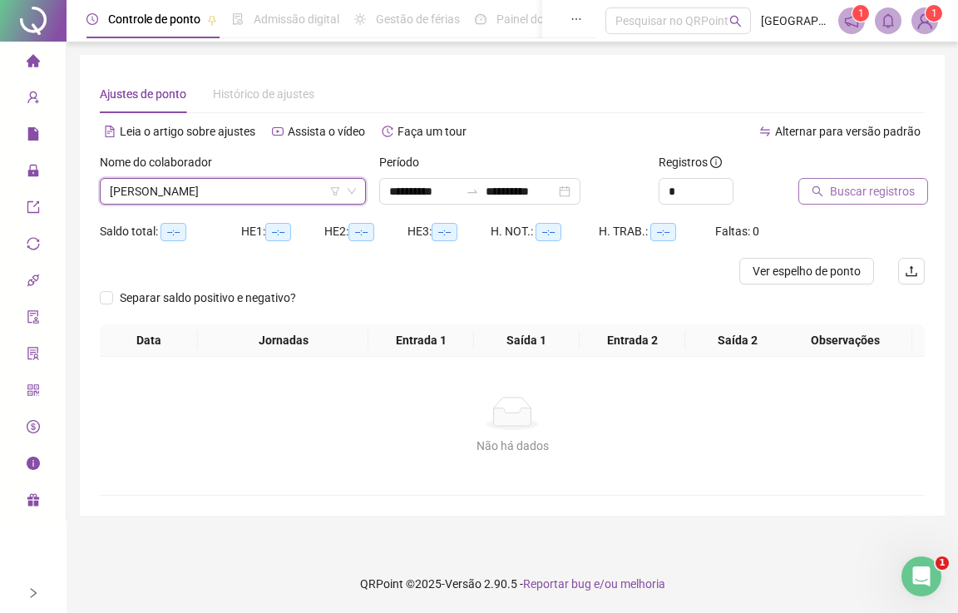
click at [835, 193] on span "Buscar registros" at bounding box center [872, 191] width 85 height 18
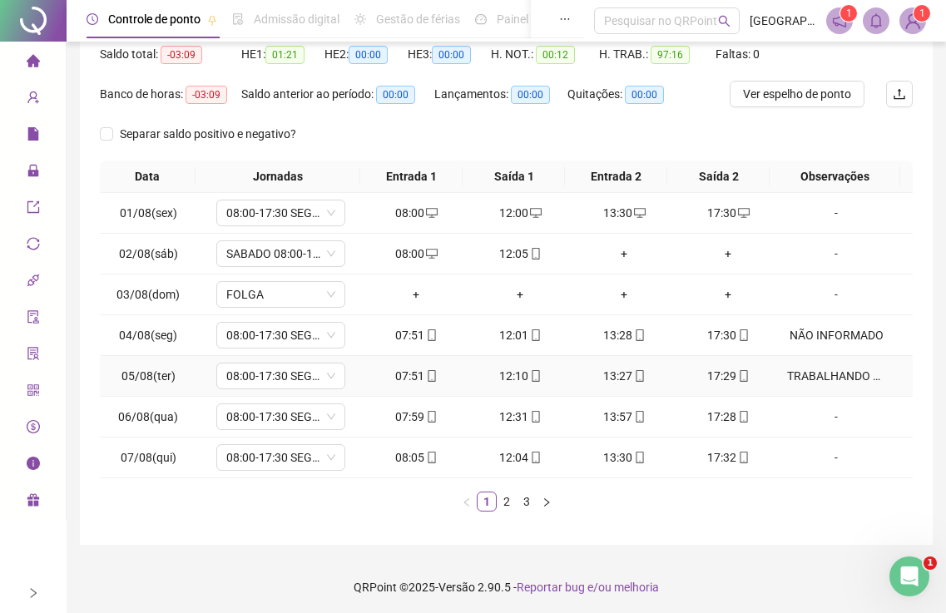
scroll to position [180, 0]
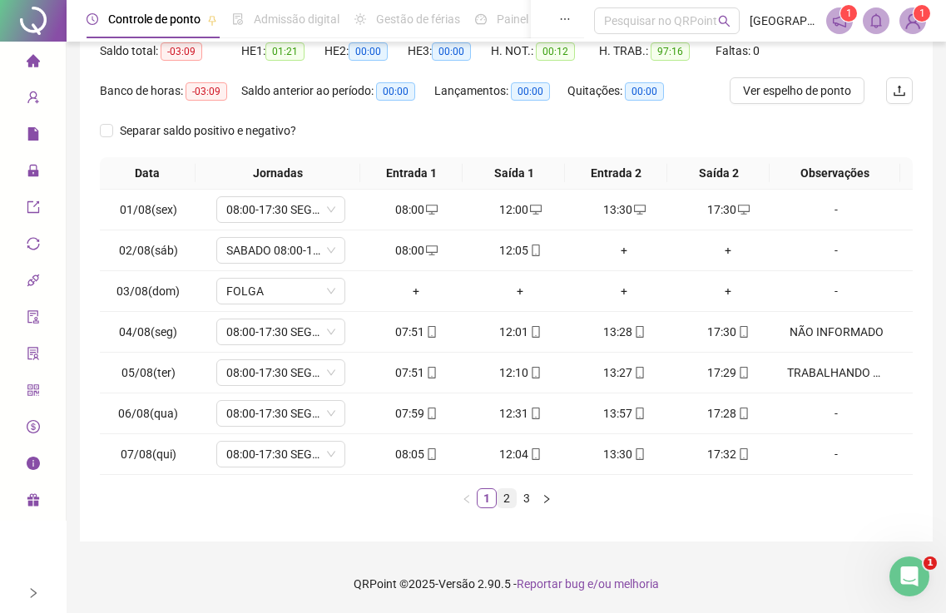
click at [505, 500] on link "2" at bounding box center [506, 498] width 18 height 18
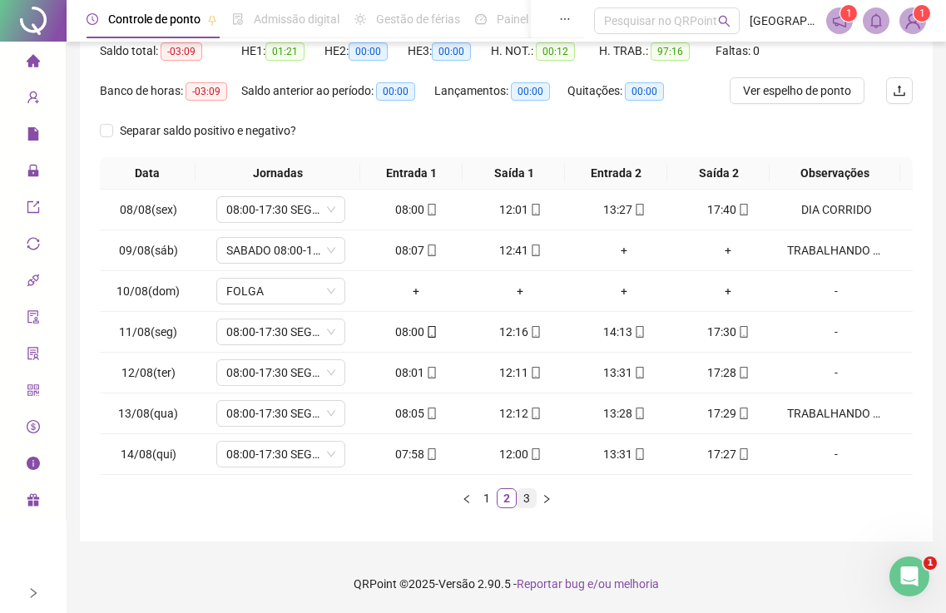
click at [525, 496] on link "3" at bounding box center [526, 498] width 18 height 18
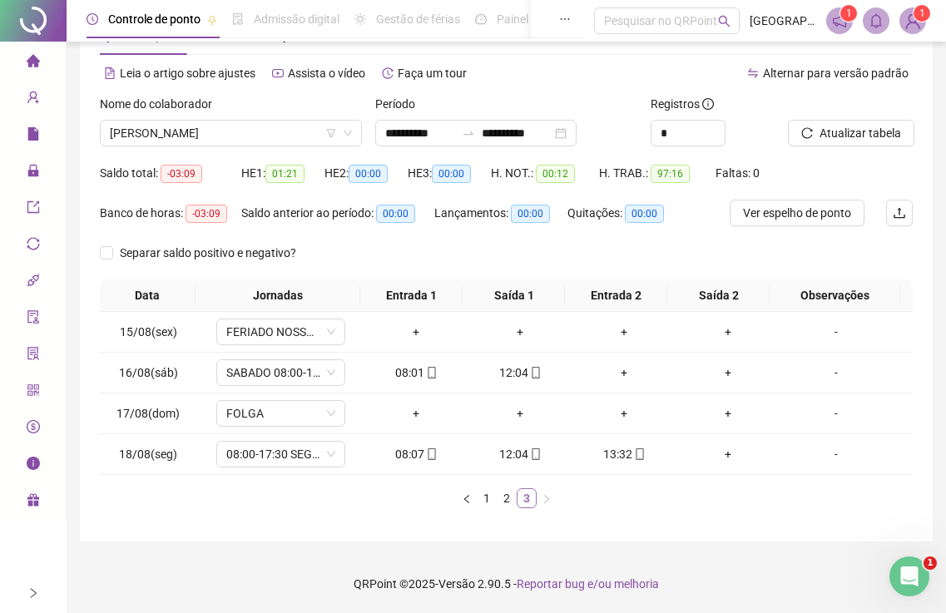
scroll to position [58, 0]
click at [185, 132] on span "[PERSON_NAME]" at bounding box center [231, 133] width 242 height 25
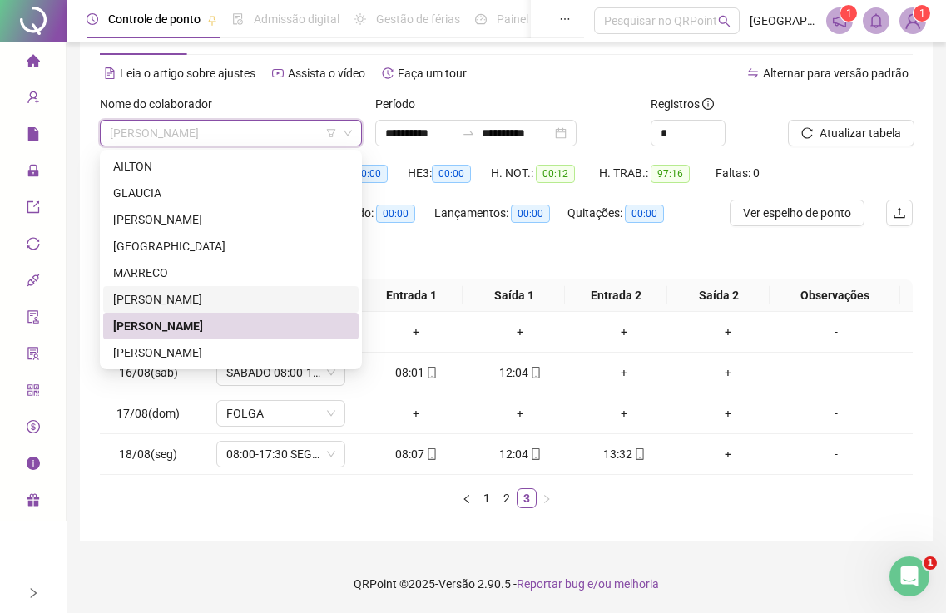
click at [150, 305] on div "[PERSON_NAME]" at bounding box center [230, 299] width 235 height 18
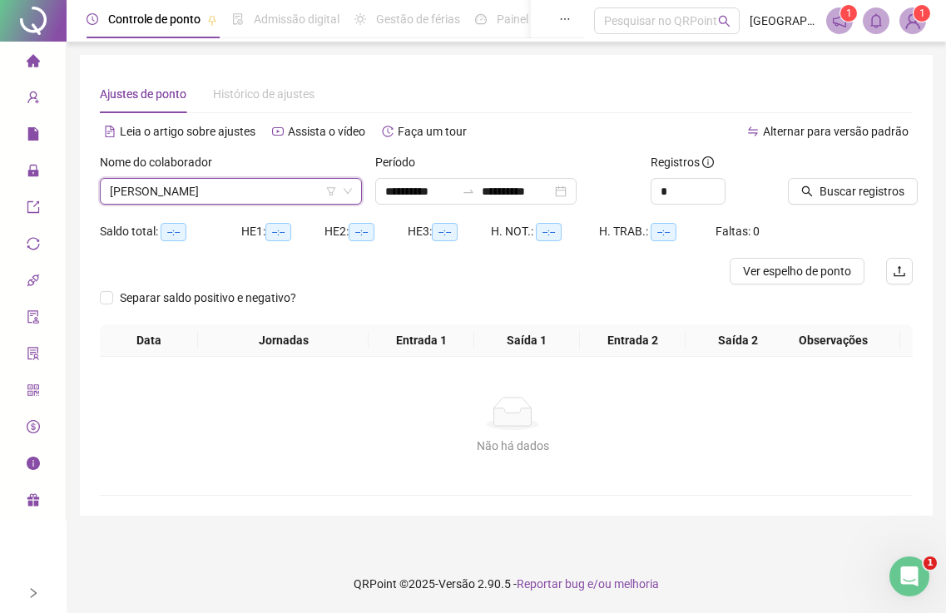
scroll to position [0, 0]
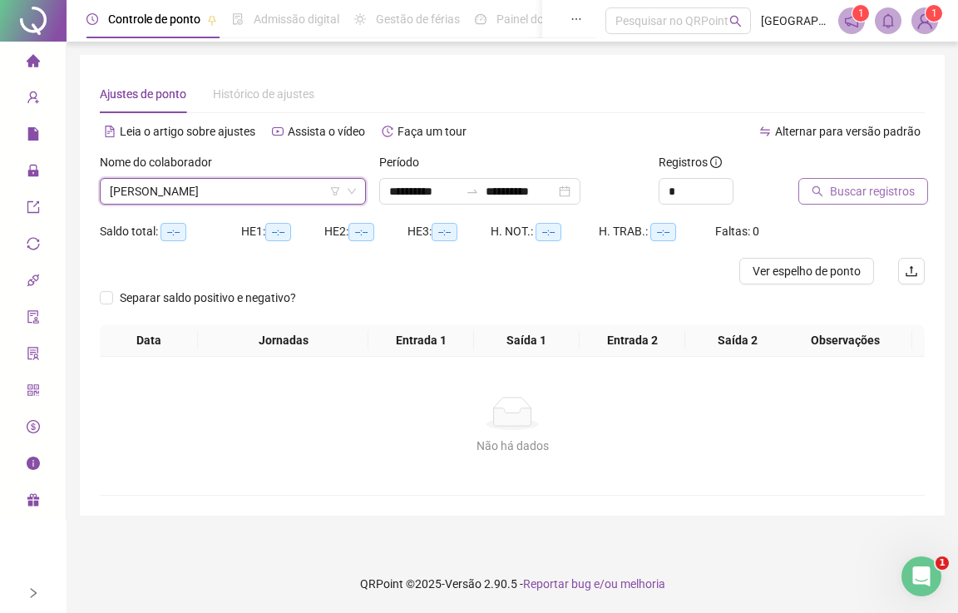
click at [840, 190] on span "Buscar registros" at bounding box center [872, 191] width 85 height 18
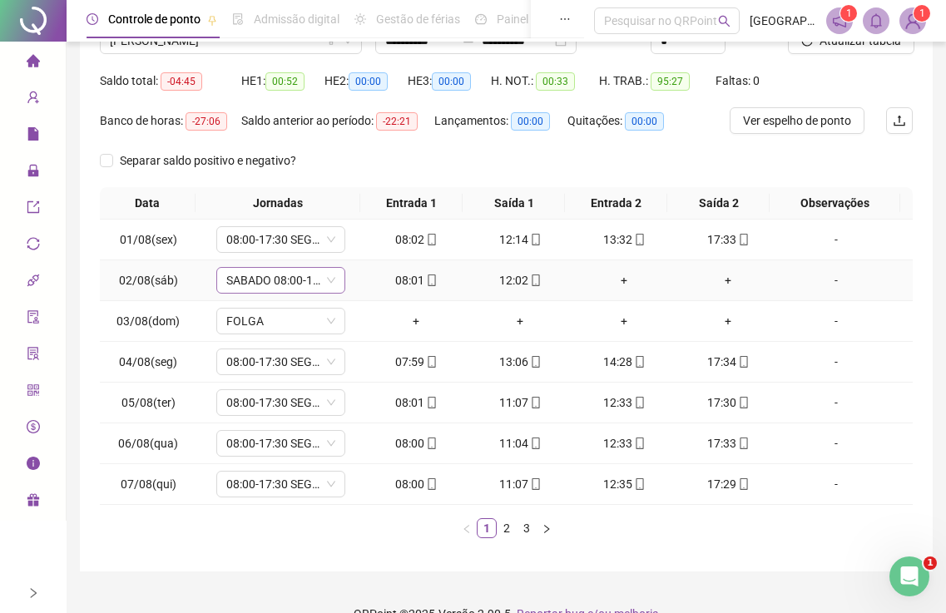
scroll to position [180, 0]
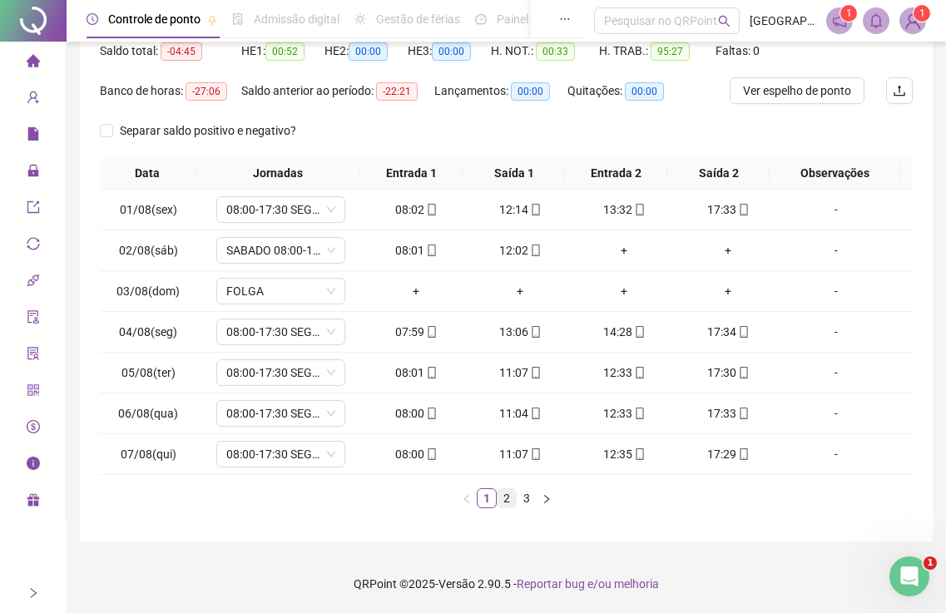
click at [504, 500] on link "2" at bounding box center [506, 498] width 18 height 18
click at [521, 497] on link "3" at bounding box center [526, 498] width 18 height 18
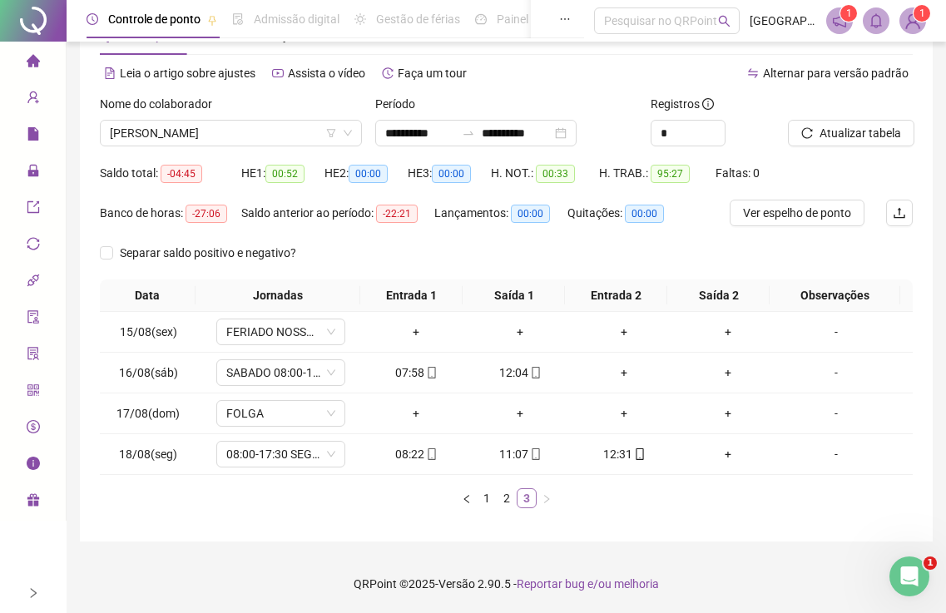
scroll to position [58, 0]
click at [157, 128] on span "[PERSON_NAME]" at bounding box center [231, 133] width 242 height 25
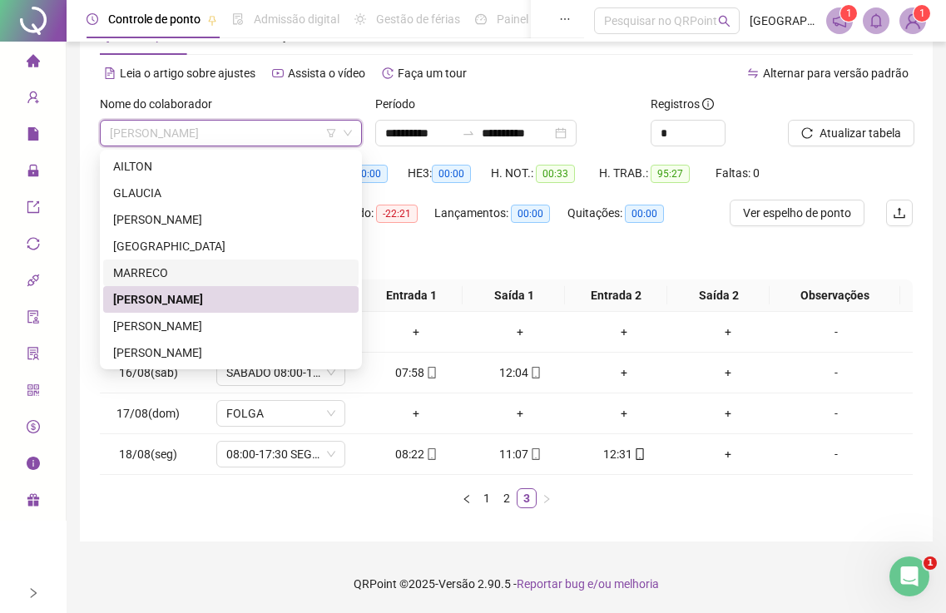
click at [149, 271] on div "MARRECO" at bounding box center [230, 273] width 235 height 18
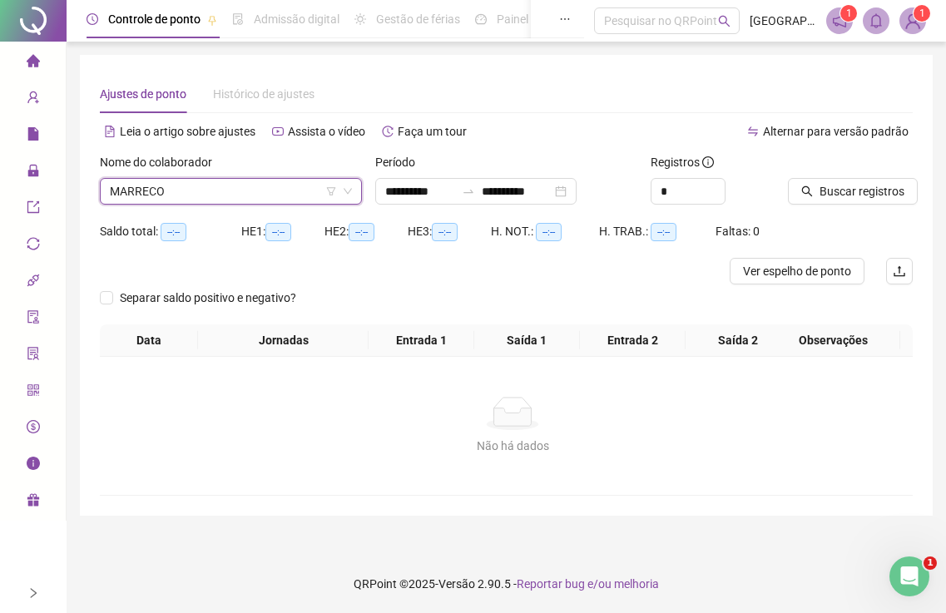
scroll to position [0, 0]
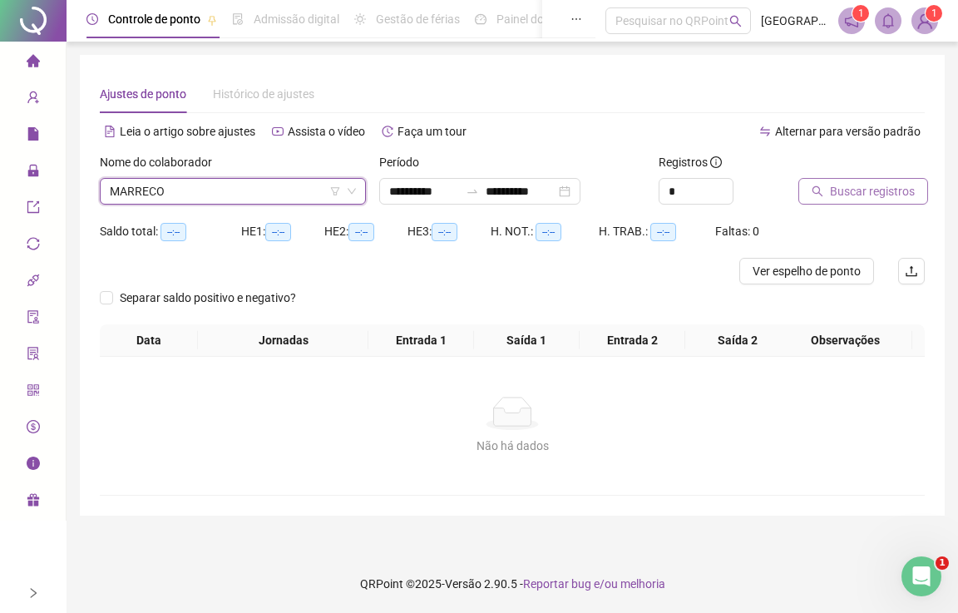
click at [881, 196] on span "Buscar registros" at bounding box center [872, 191] width 85 height 18
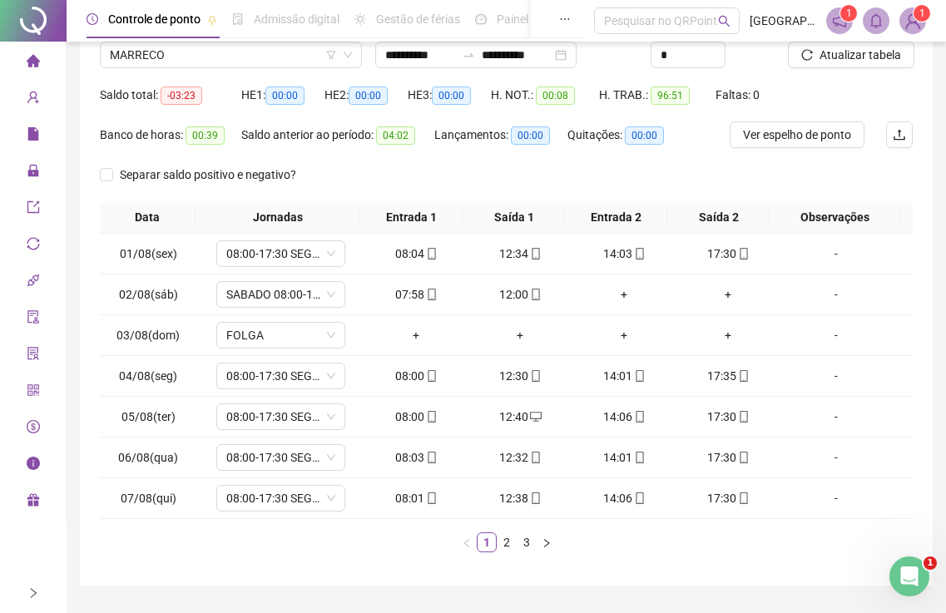
scroll to position [180, 0]
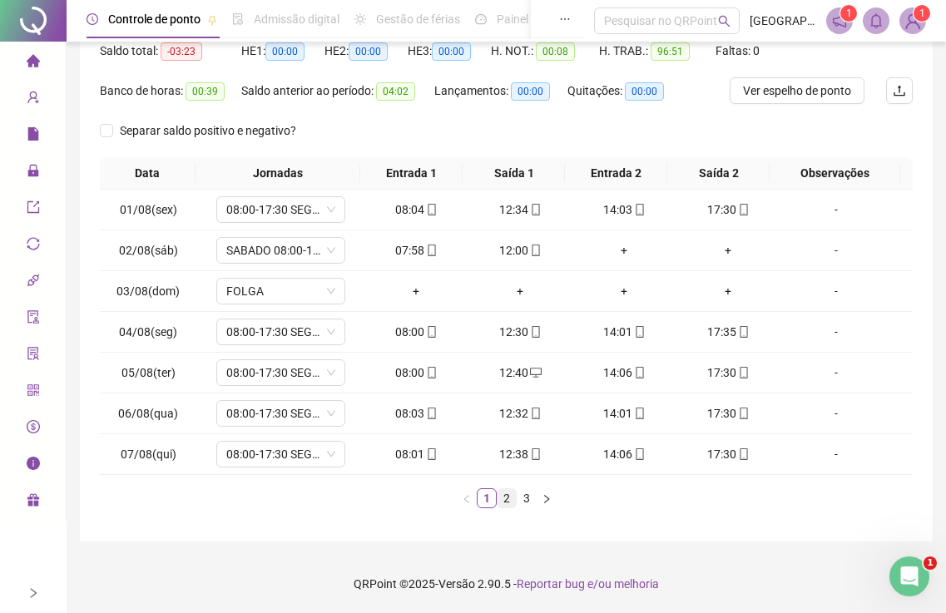
click at [511, 500] on link "2" at bounding box center [506, 498] width 18 height 18
click at [506, 494] on link "2" at bounding box center [506, 498] width 18 height 18
click at [526, 496] on link "3" at bounding box center [526, 498] width 18 height 18
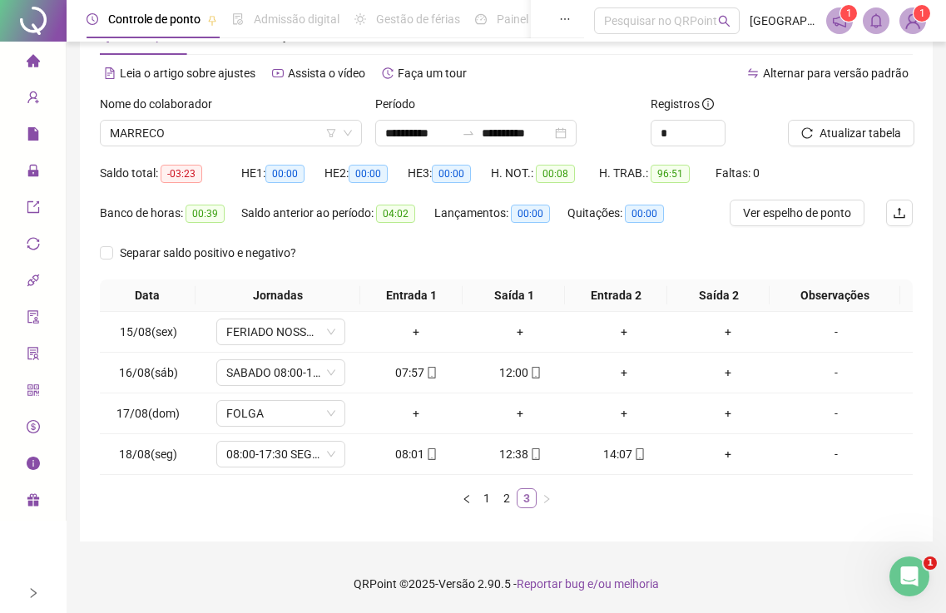
scroll to position [58, 0]
click at [170, 133] on span "MARRECO" at bounding box center [231, 133] width 242 height 25
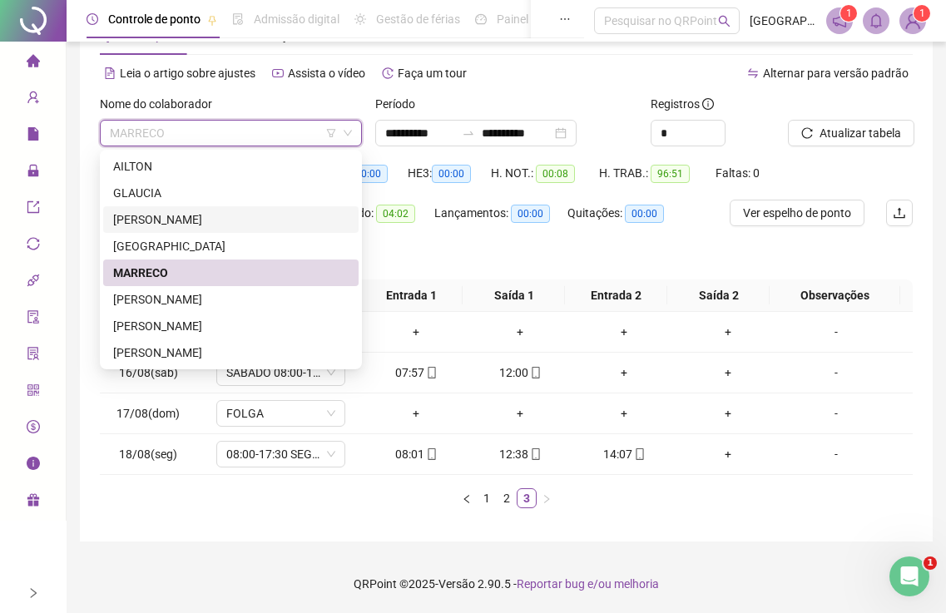
click at [145, 218] on div "[PERSON_NAME]" at bounding box center [230, 219] width 235 height 18
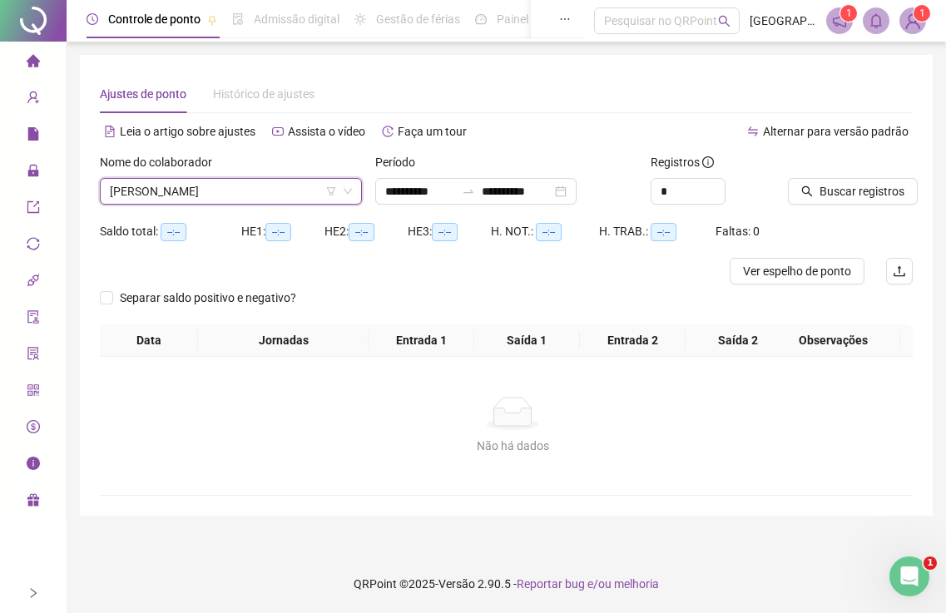
scroll to position [0, 0]
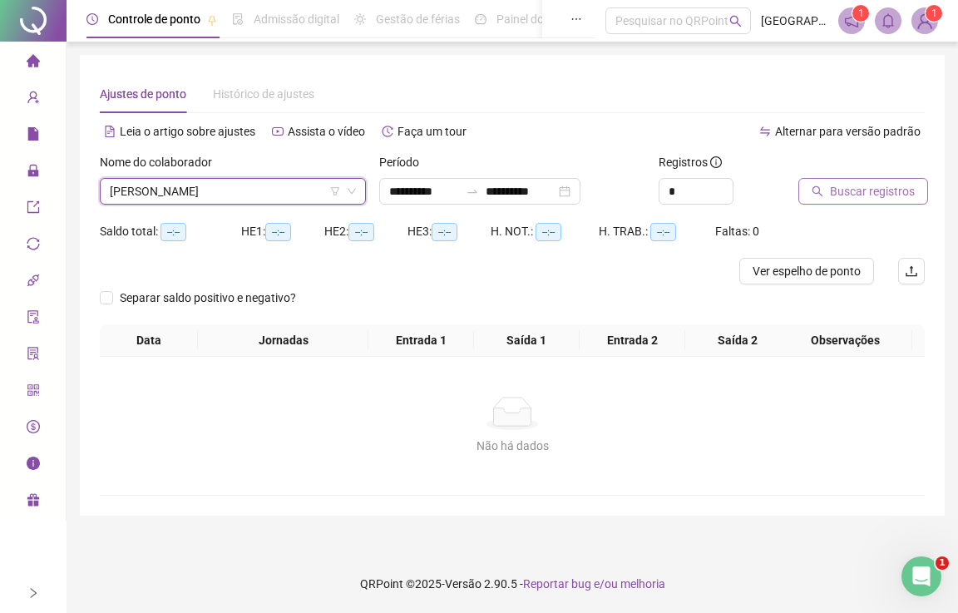
click at [879, 189] on span "Buscar registros" at bounding box center [872, 191] width 85 height 18
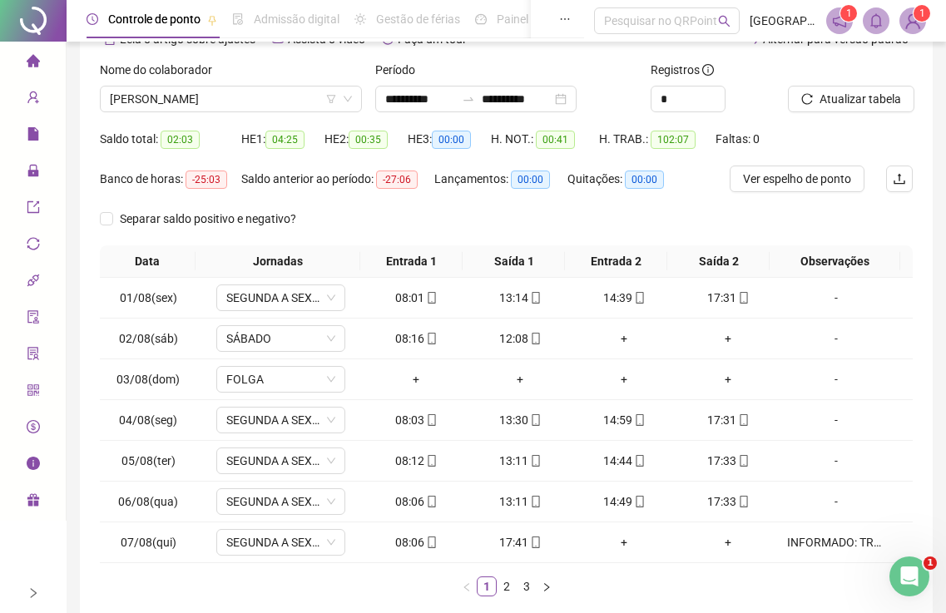
scroll to position [180, 0]
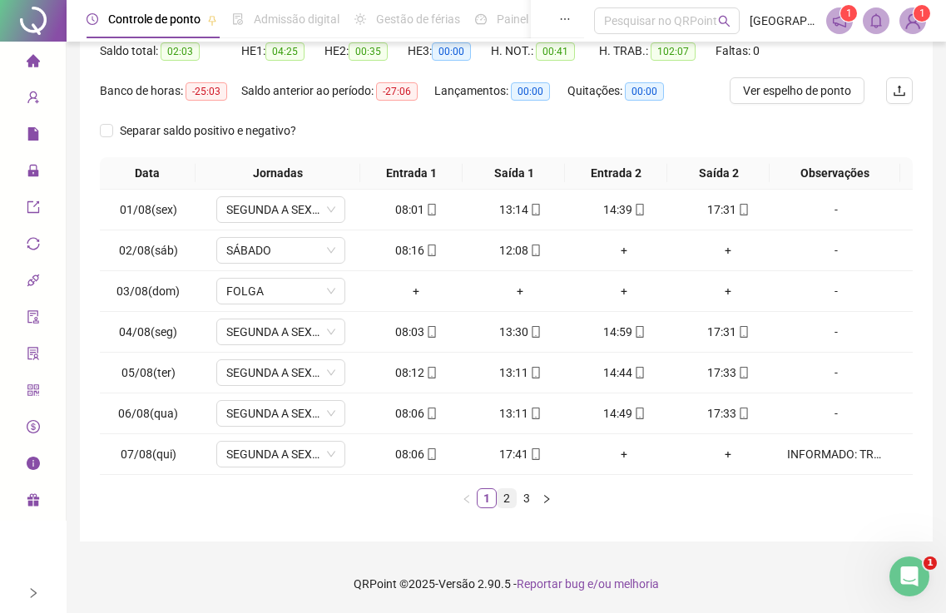
click at [507, 494] on link "2" at bounding box center [506, 498] width 18 height 18
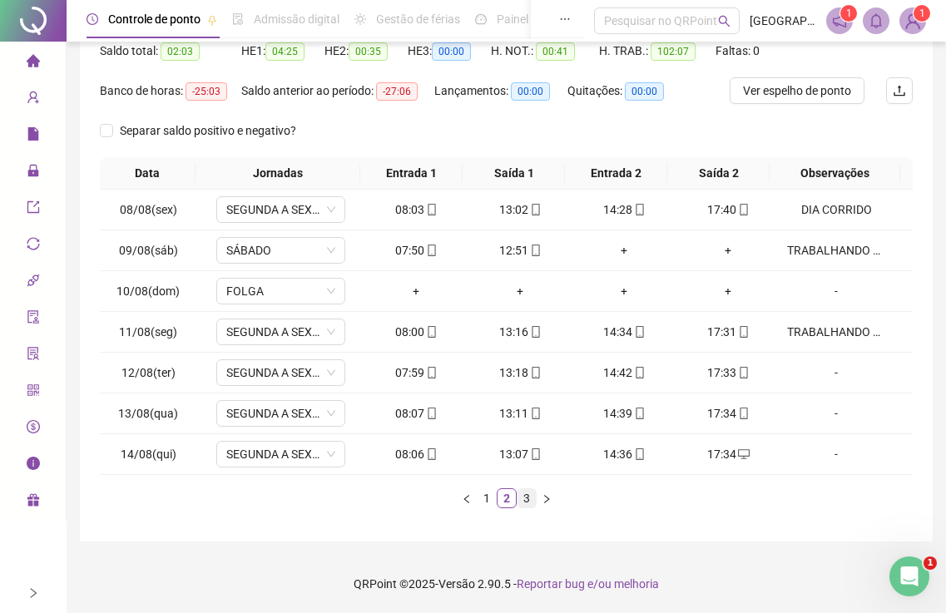
click at [527, 496] on link "3" at bounding box center [526, 498] width 18 height 18
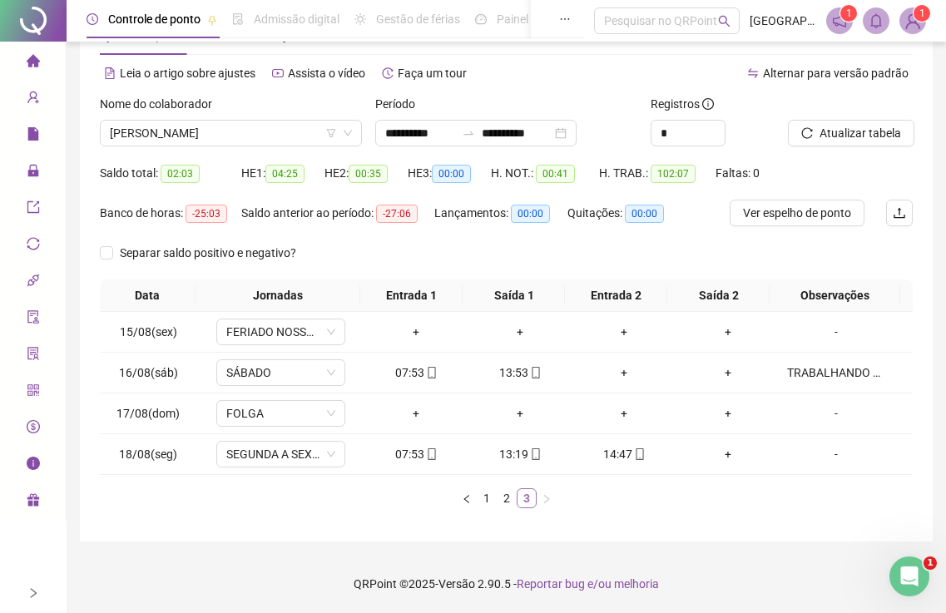
scroll to position [58, 0]
click at [155, 134] on span "[PERSON_NAME]" at bounding box center [231, 133] width 242 height 25
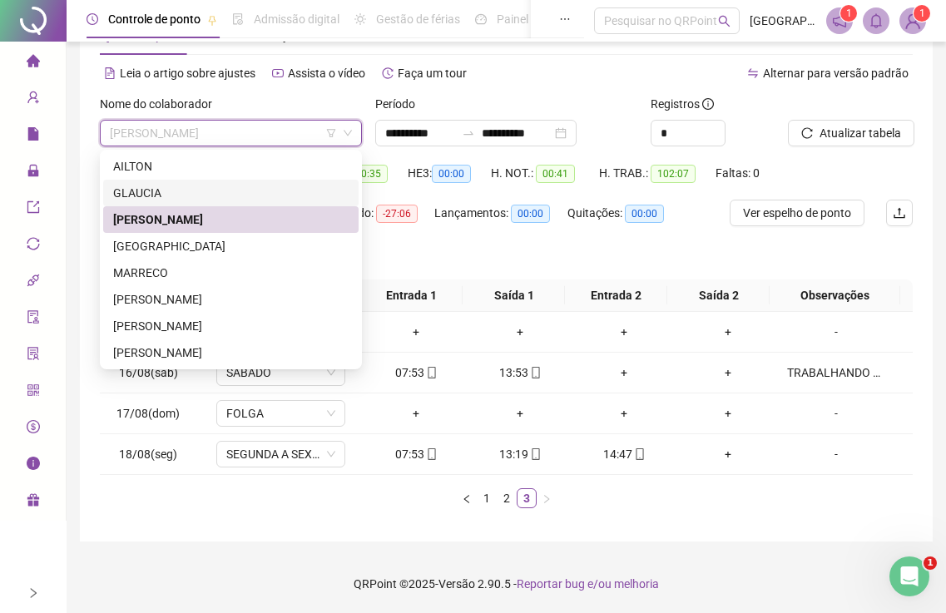
click at [155, 188] on div "GLAUCIA" at bounding box center [230, 193] width 235 height 18
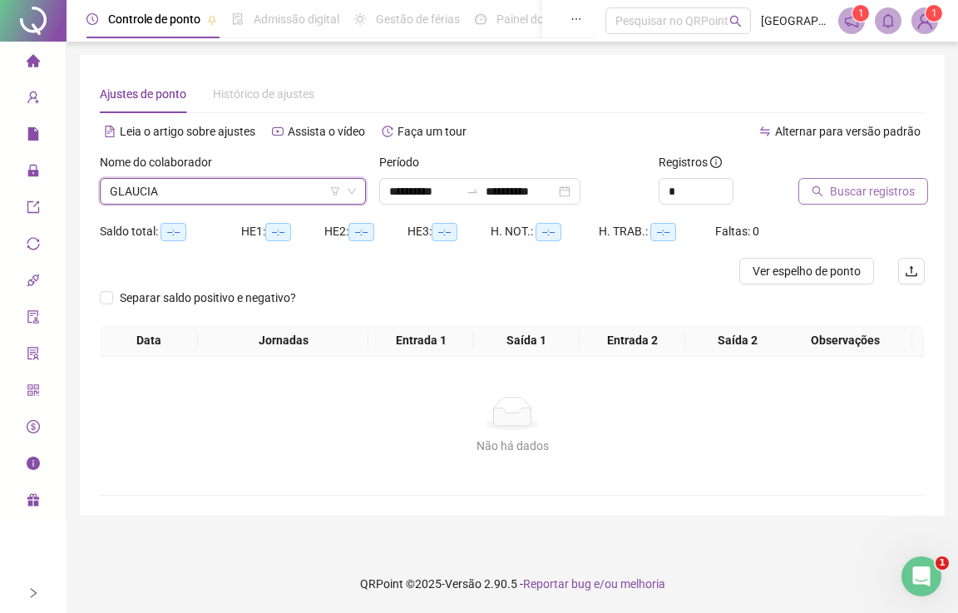
click at [836, 196] on span "Buscar registros" at bounding box center [872, 191] width 85 height 18
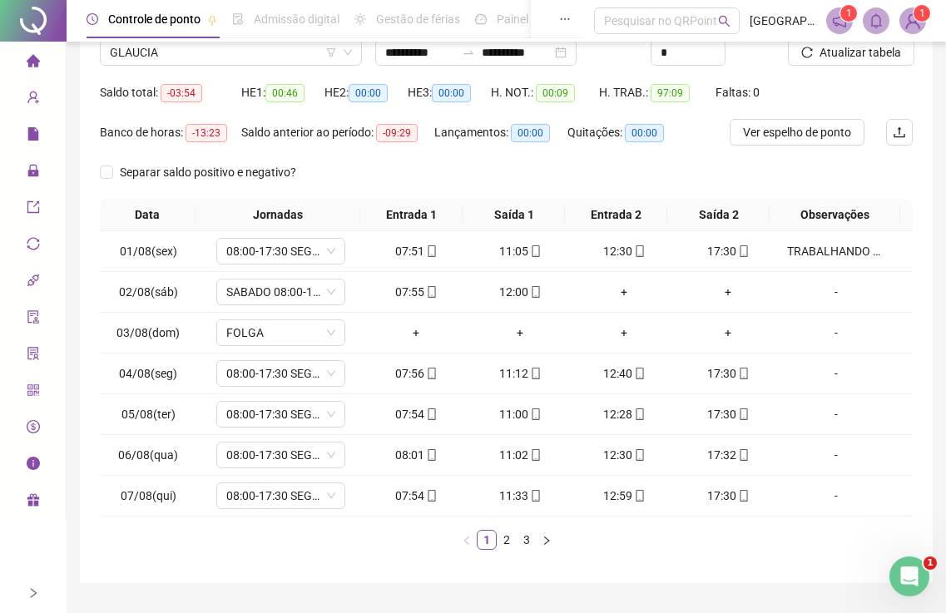
scroll to position [166, 0]
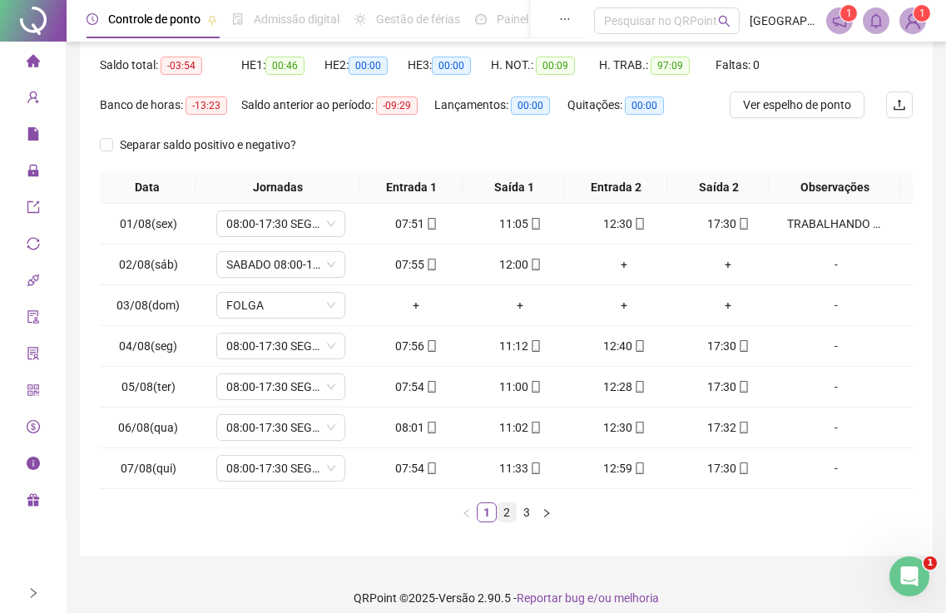
click at [509, 516] on link "2" at bounding box center [506, 512] width 18 height 18
click at [529, 516] on link "3" at bounding box center [526, 512] width 18 height 18
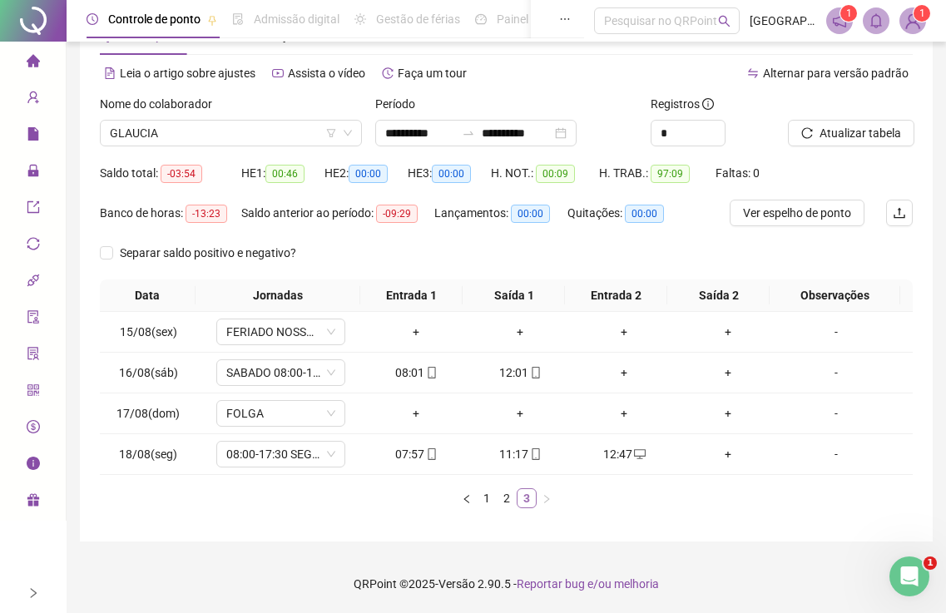
scroll to position [58, 0]
click at [33, 58] on icon "home" at bounding box center [32, 60] width 13 height 12
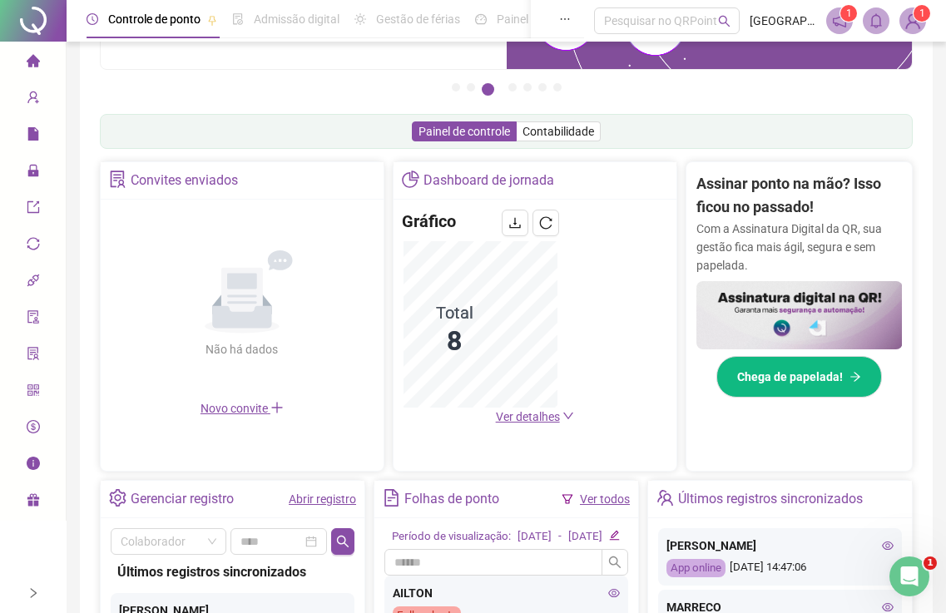
scroll to position [452, 0]
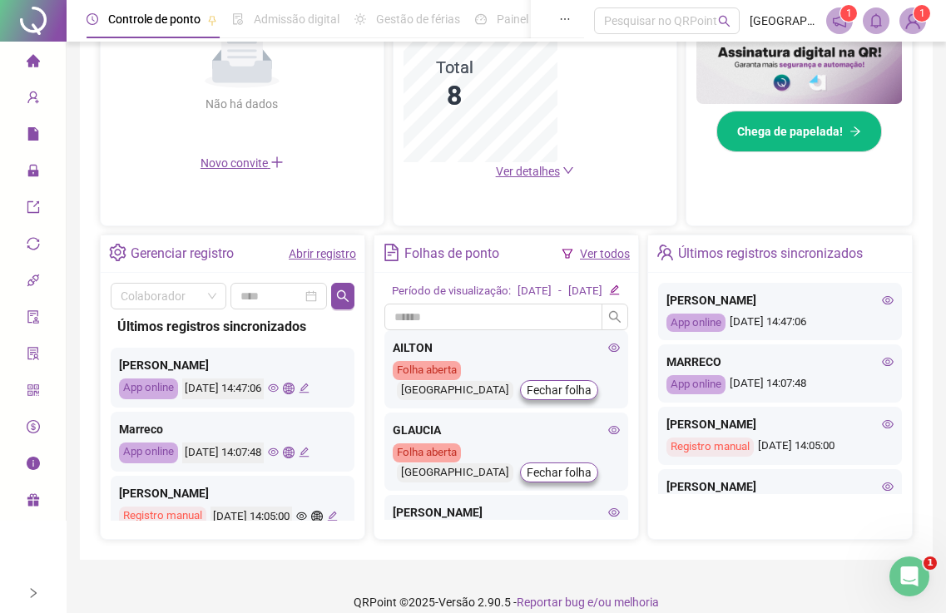
click at [70, 213] on div "Controle de ponto Admissão digital Gestão de férias Painel do DP Folha de pagam…" at bounding box center [506, 89] width 879 height 1083
